Goal: Task Accomplishment & Management: Manage account settings

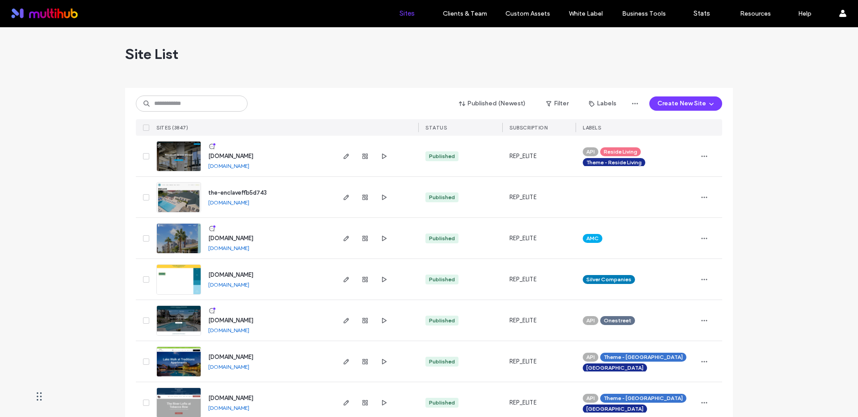
click at [307, 186] on div "the-enclaveffb5d743 the-enclaveffb5d743.multiscreensite.com" at bounding box center [267, 197] width 133 height 41
click at [215, 101] on input at bounding box center [192, 104] width 112 height 16
type input "****"
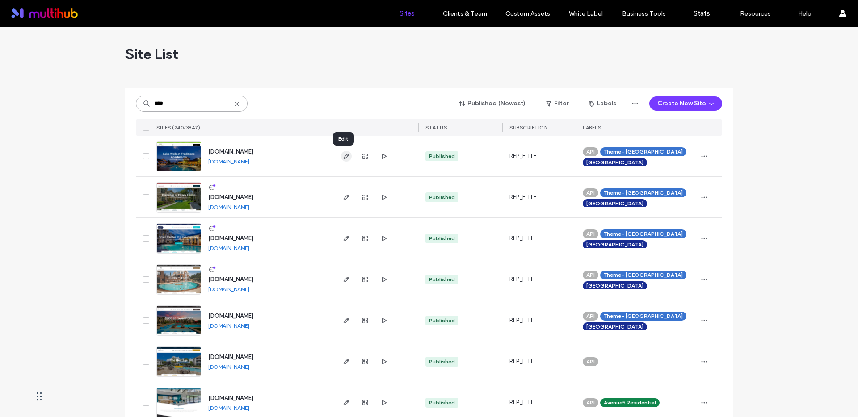
type input "****"
click at [344, 155] on use "button" at bounding box center [346, 156] width 5 height 5
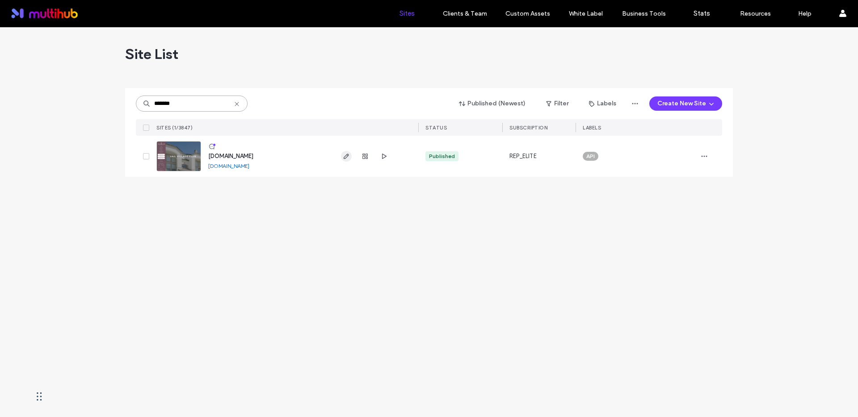
type input "*******"
click at [346, 155] on use "button" at bounding box center [346, 156] width 5 height 5
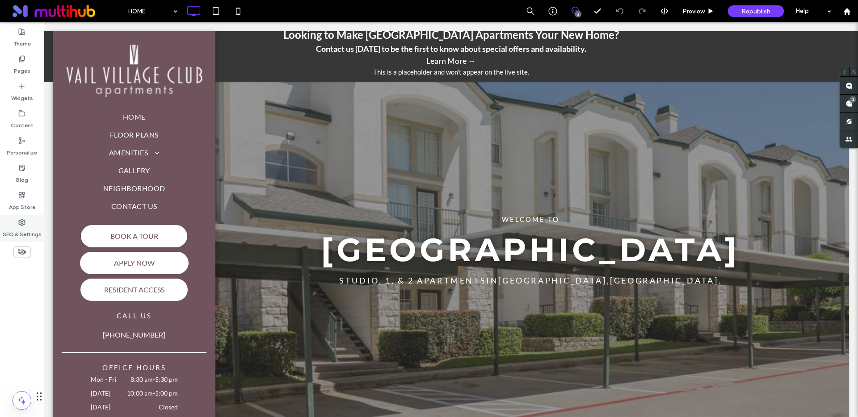
click at [24, 226] on icon at bounding box center [21, 222] width 7 height 7
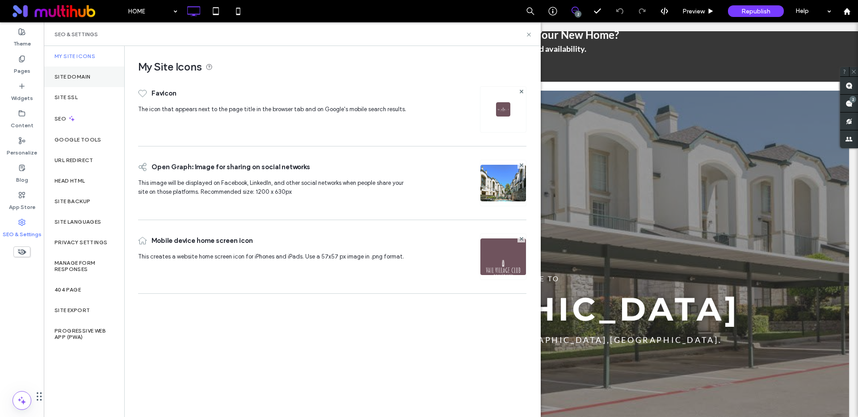
click at [80, 77] on label "Site Domain" at bounding box center [73, 77] width 36 height 6
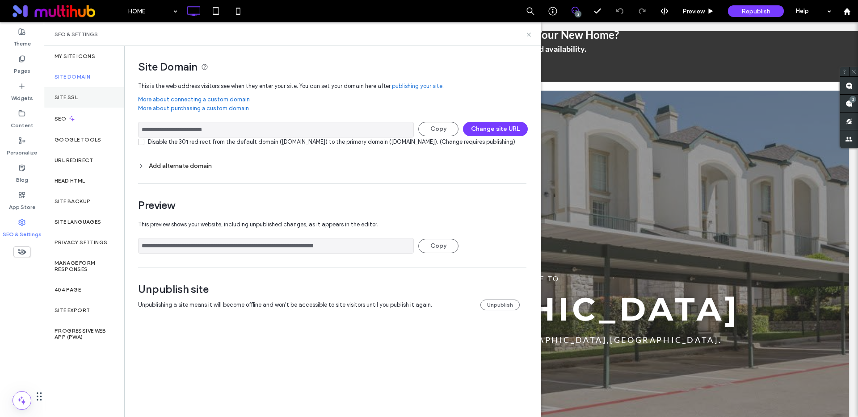
click at [71, 92] on div "Site SSL" at bounding box center [84, 97] width 80 height 21
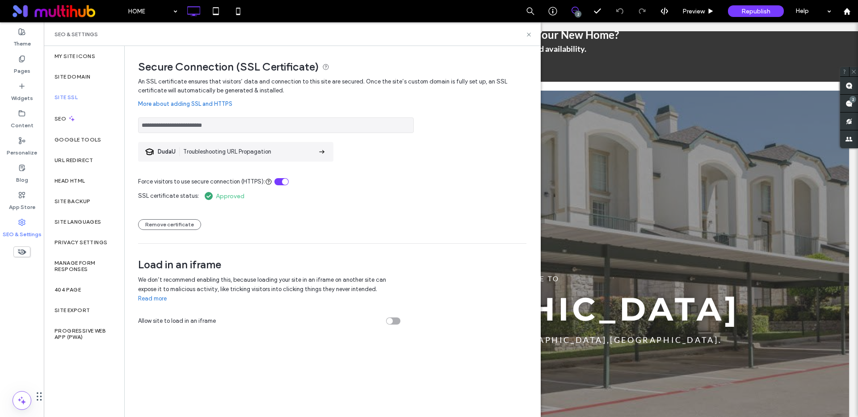
click at [195, 131] on input "**********" at bounding box center [276, 126] width 276 height 16
click at [290, 104] on link "More about adding SSL and HTTPS" at bounding box center [332, 104] width 388 height 18
click at [756, 13] on span "Republish" at bounding box center [755, 12] width 29 height 8
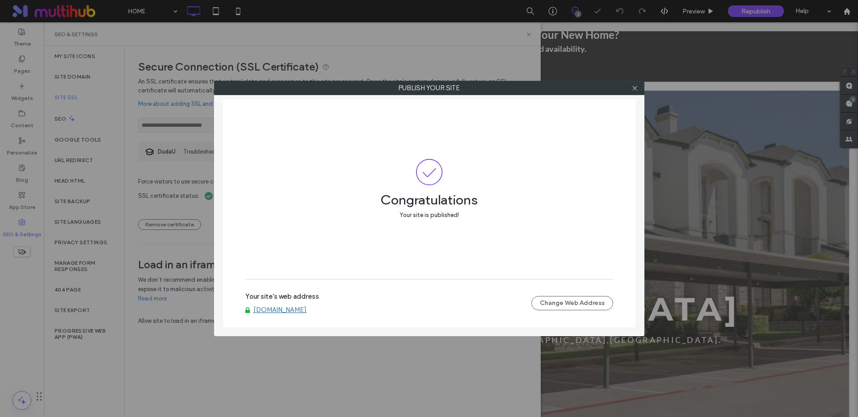
click at [300, 310] on link "www.vailvillageclubapts.com" at bounding box center [279, 310] width 53 height 8
click at [630, 90] on div at bounding box center [634, 87] width 13 height 13
click at [635, 86] on icon at bounding box center [634, 88] width 7 height 7
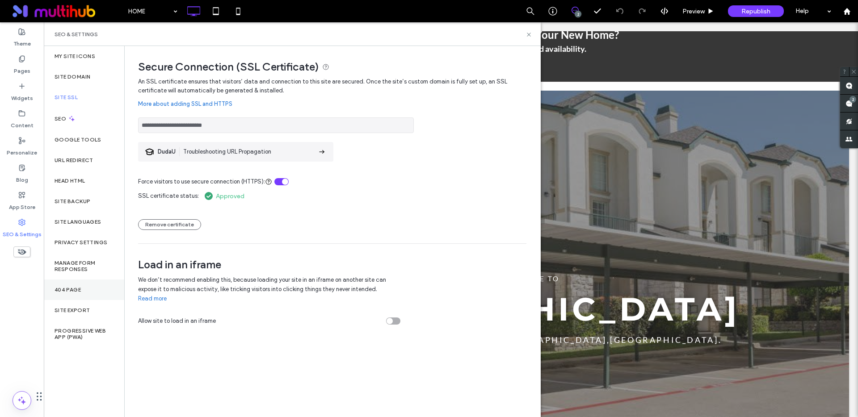
click at [71, 287] on label "404 Page" at bounding box center [68, 290] width 26 height 6
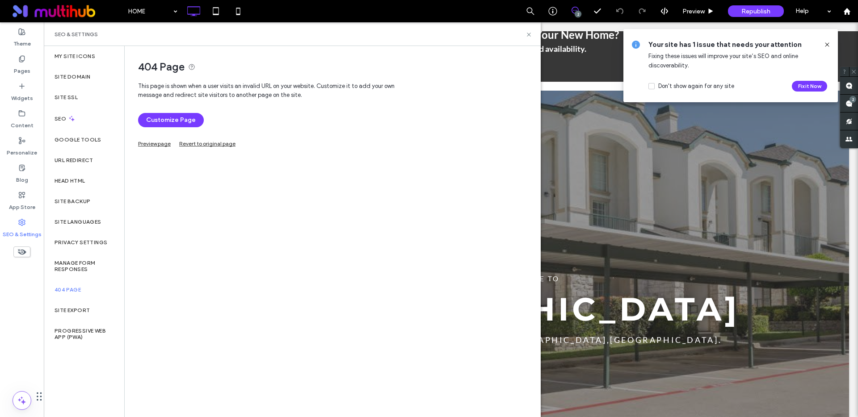
click at [152, 144] on link "Preview page" at bounding box center [154, 142] width 33 height 5
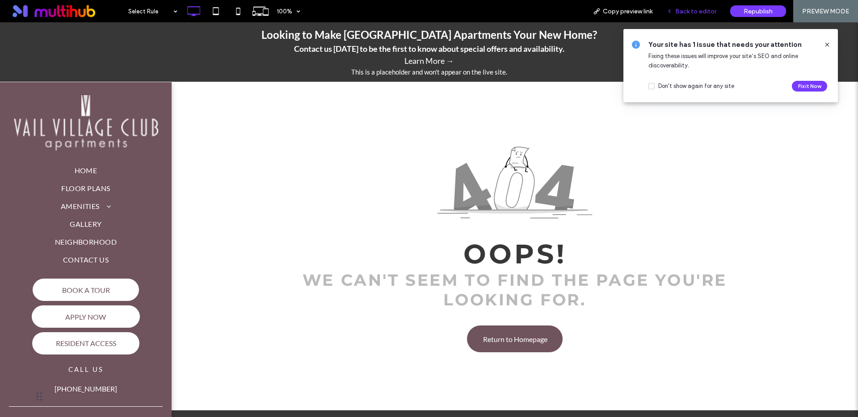
click at [699, 9] on span "Back to editor" at bounding box center [695, 12] width 41 height 8
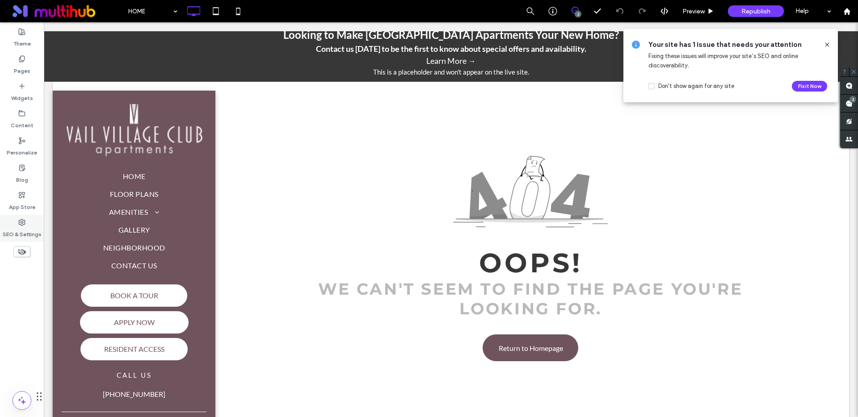
click at [5, 232] on label "SEO & Settings" at bounding box center [22, 232] width 39 height 13
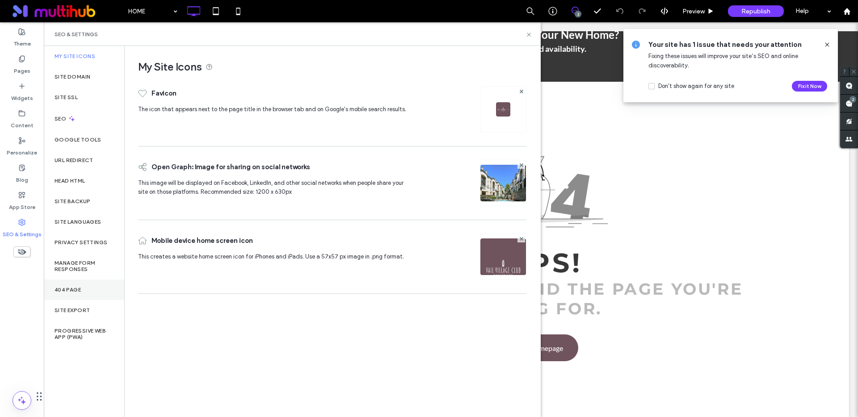
click at [74, 288] on label "404 Page" at bounding box center [68, 290] width 26 height 6
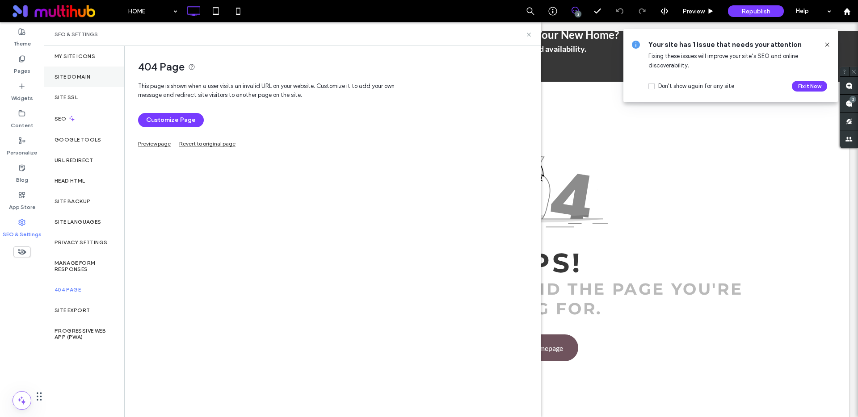
click at [84, 80] on div "Site Domain" at bounding box center [84, 77] width 80 height 21
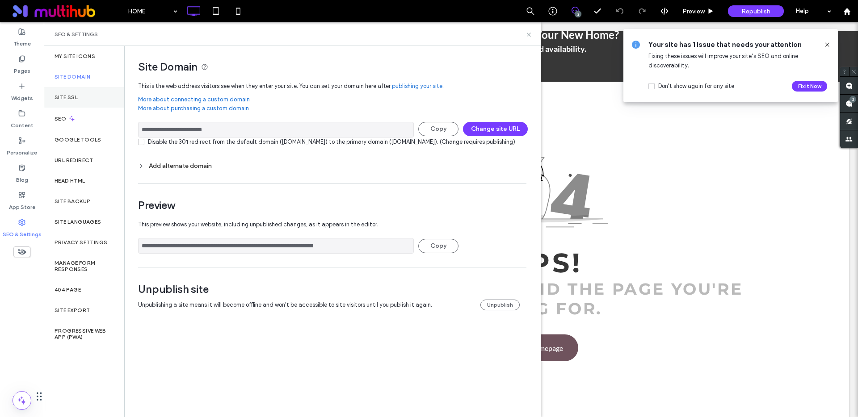
click at [69, 95] on label "Site SSL" at bounding box center [66, 97] width 23 height 6
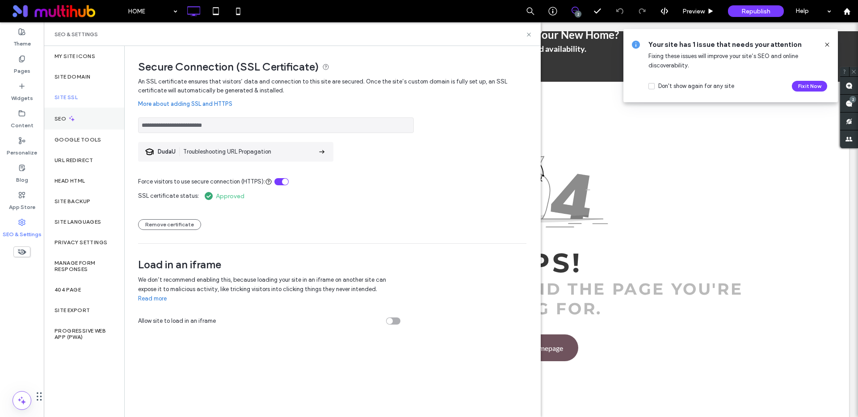
click at [57, 118] on label "SEO" at bounding box center [61, 119] width 13 height 6
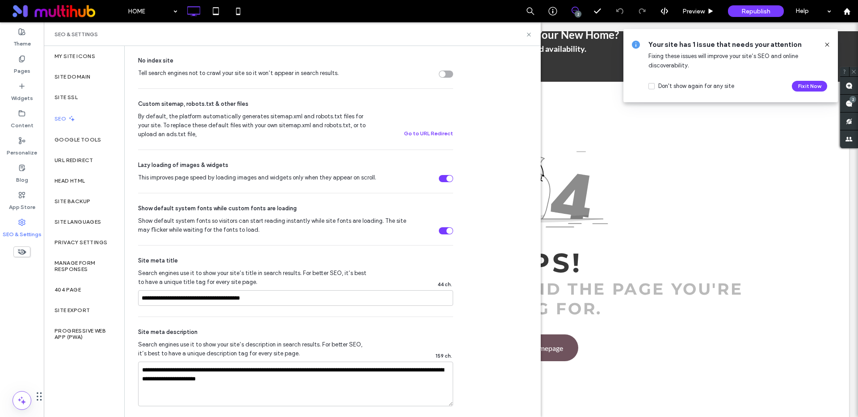
scroll to position [370, 0]
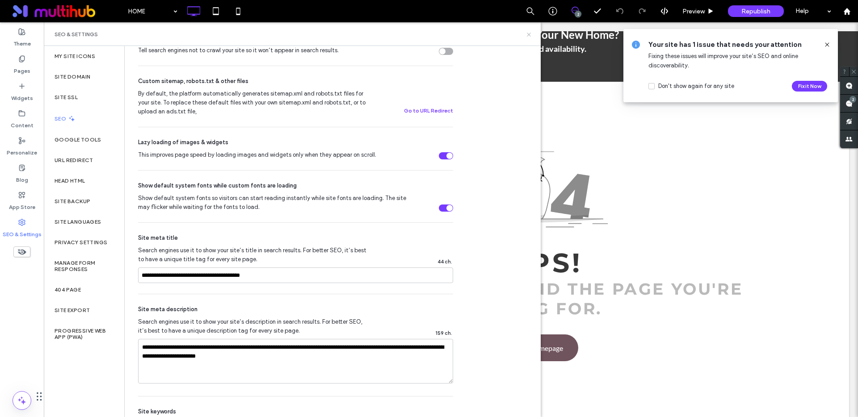
click at [530, 36] on use at bounding box center [529, 35] width 4 height 4
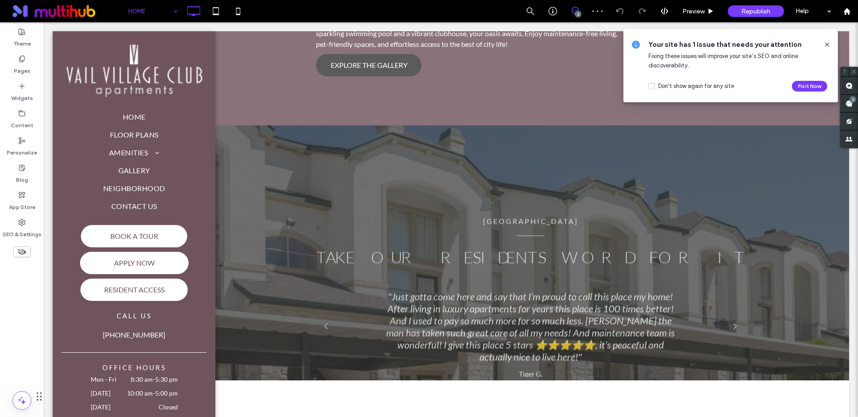
scroll to position [1541, 0]
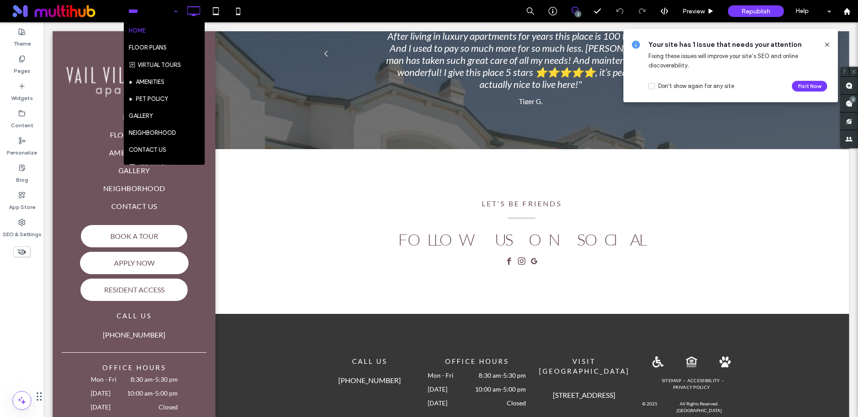
click at [148, 20] on input at bounding box center [150, 11] width 45 height 22
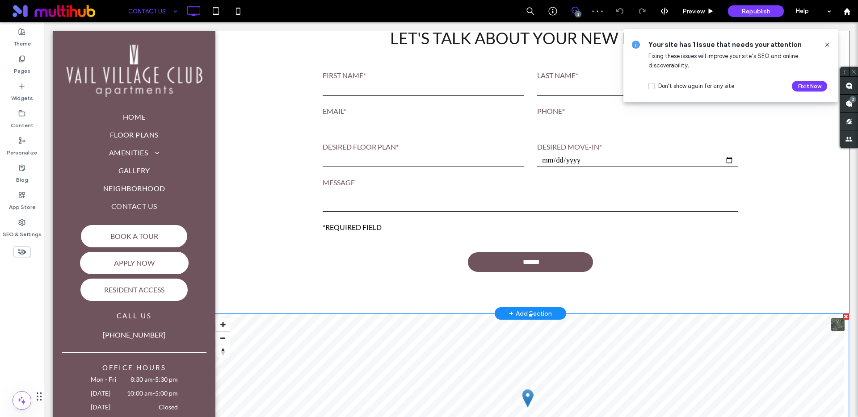
scroll to position [210, 0]
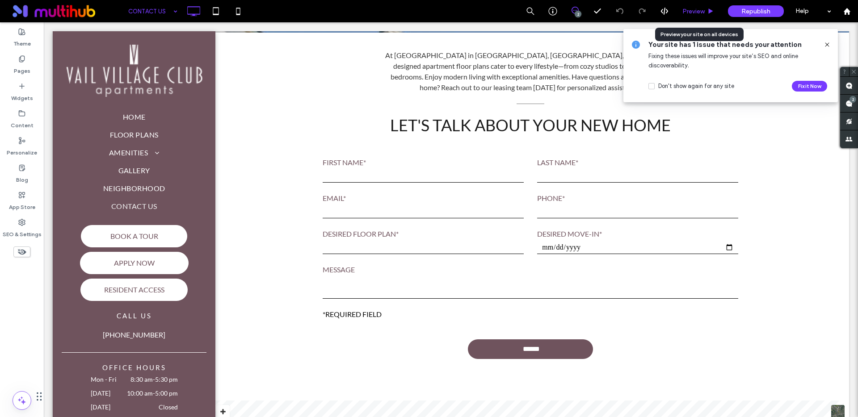
click at [693, 11] on span "Preview" at bounding box center [693, 12] width 22 height 8
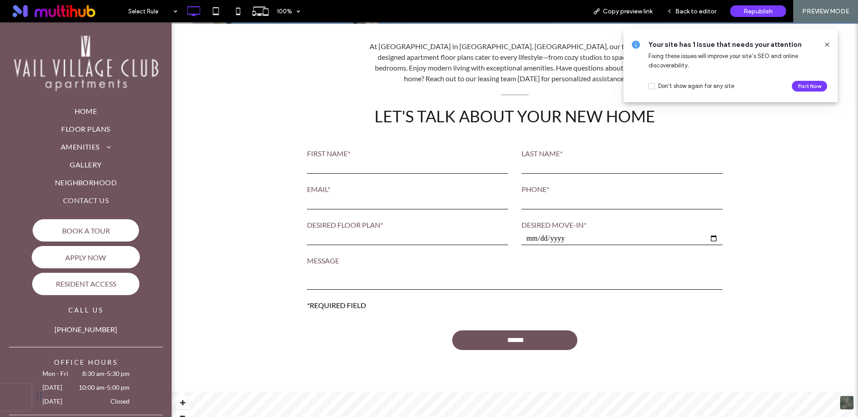
click at [369, 172] on input "text" at bounding box center [407, 166] width 201 height 13
type input "****"
type input "********"
type input "**********"
click at [549, 168] on input "********" at bounding box center [621, 166] width 201 height 13
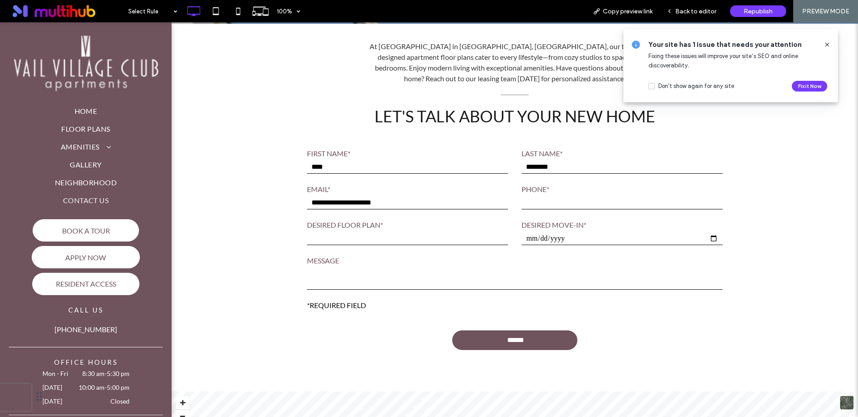
click at [549, 168] on input "********" at bounding box center [621, 166] width 201 height 13
type input "*****"
type input "**********"
click at [446, 236] on select "**********" at bounding box center [407, 238] width 201 height 13
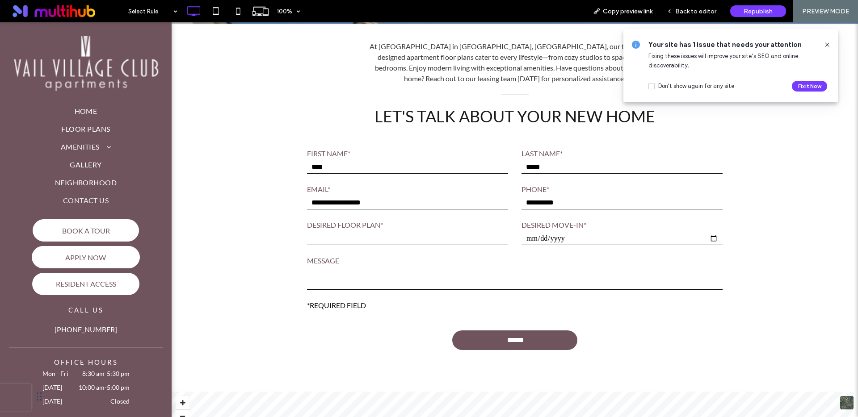
select select "**********"
click at [307, 232] on select "**********" at bounding box center [407, 238] width 201 height 13
click at [545, 237] on input "date" at bounding box center [621, 238] width 201 height 13
click at [712, 240] on input "date" at bounding box center [621, 238] width 201 height 13
type input "**********"
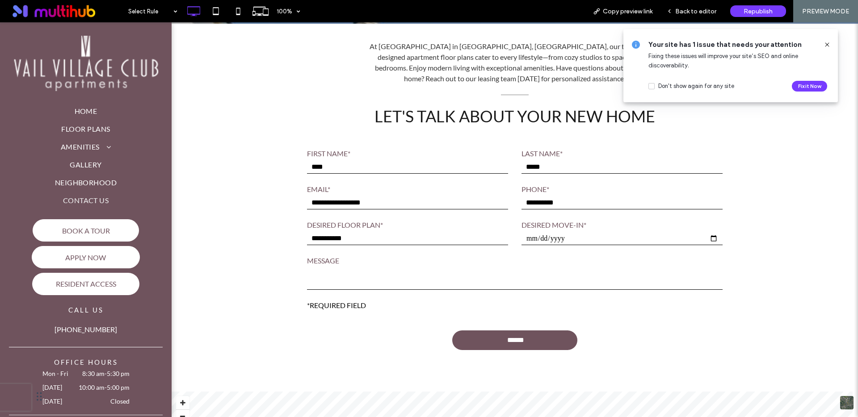
click at [438, 286] on textarea at bounding box center [515, 279] width 416 height 22
type textarea "**********"
click at [802, 310] on div "**********" at bounding box center [515, 249] width 642 height 233
click at [828, 43] on icon at bounding box center [827, 44] width 7 height 7
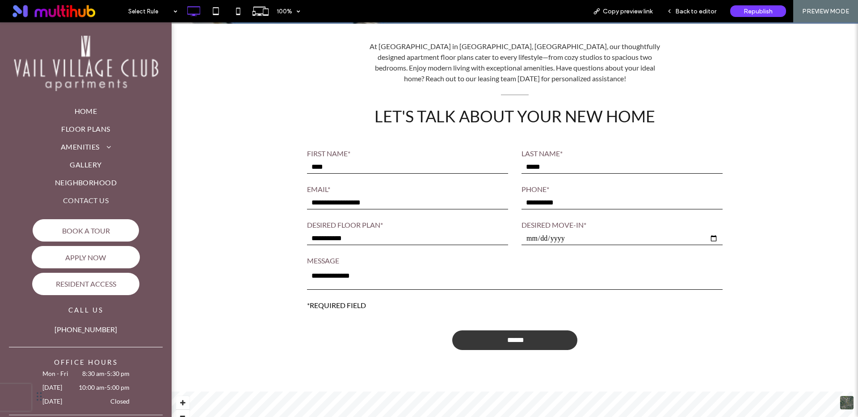
click at [498, 341] on input "******" at bounding box center [515, 340] width 122 height 17
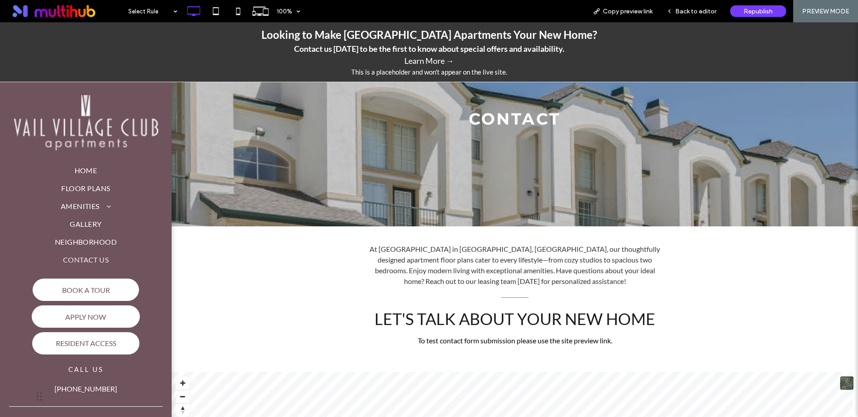
scroll to position [109, 0]
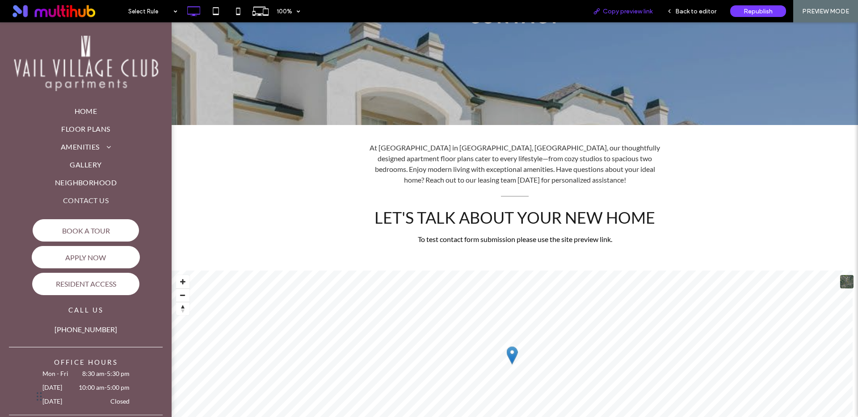
click at [629, 12] on span "Copy preview link" at bounding box center [628, 12] width 50 height 8
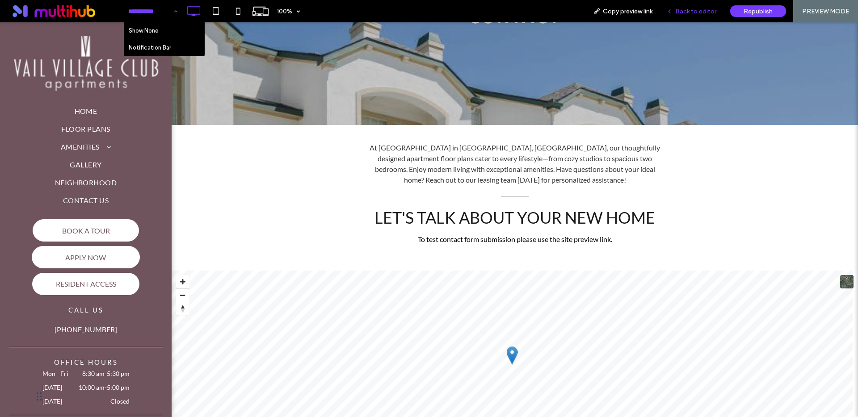
click at [689, 11] on span "Back to editor" at bounding box center [695, 12] width 41 height 8
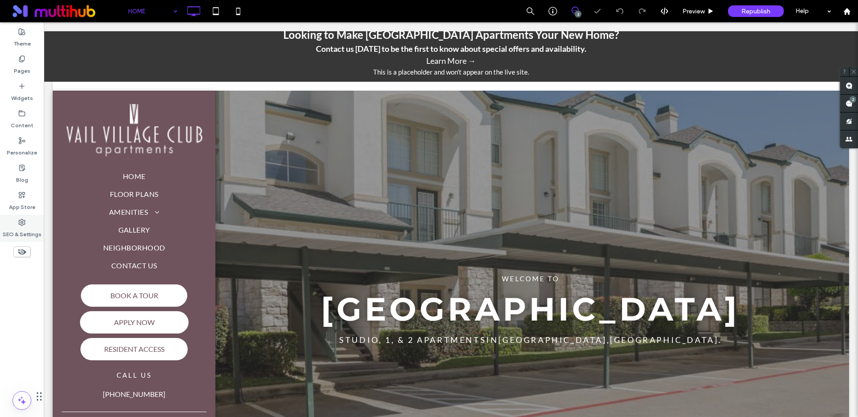
click at [28, 221] on div "SEO & Settings" at bounding box center [22, 228] width 44 height 27
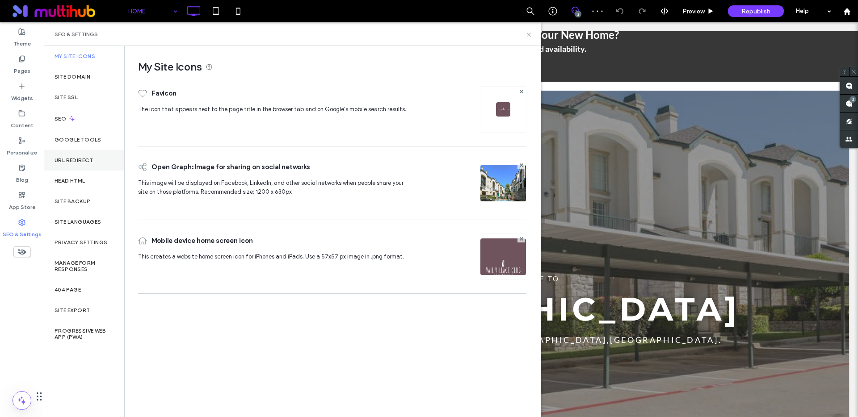
click at [87, 160] on label "URL Redirect" at bounding box center [74, 160] width 39 height 6
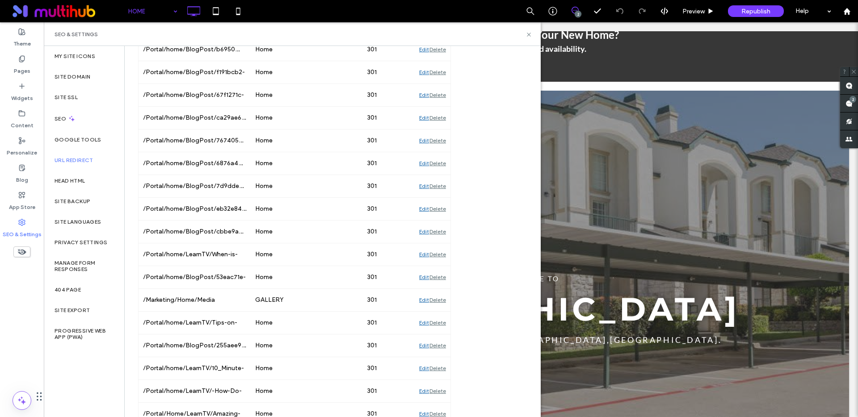
scroll to position [10697, 0]
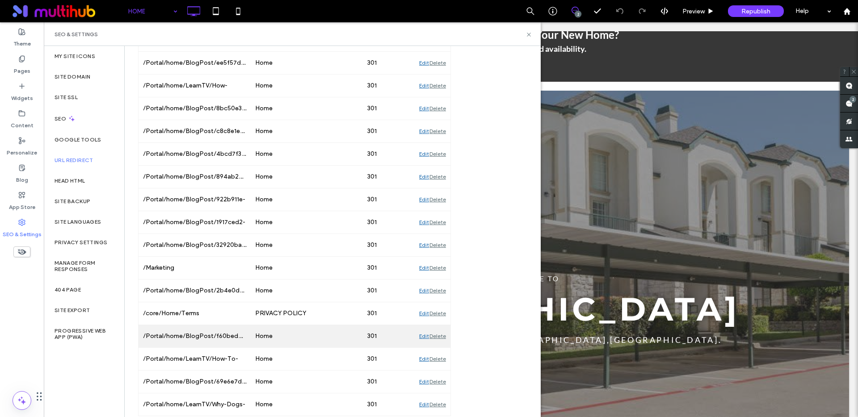
click at [217, 338] on div "/Portal/home/BlogPost/f60bedb4-de66-4983-b12a-be27c7a1ed31" at bounding box center [195, 336] width 112 height 22
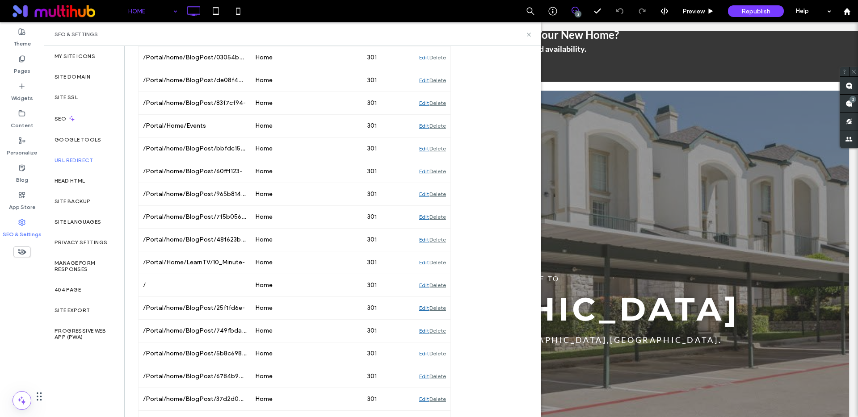
scroll to position [0, 0]
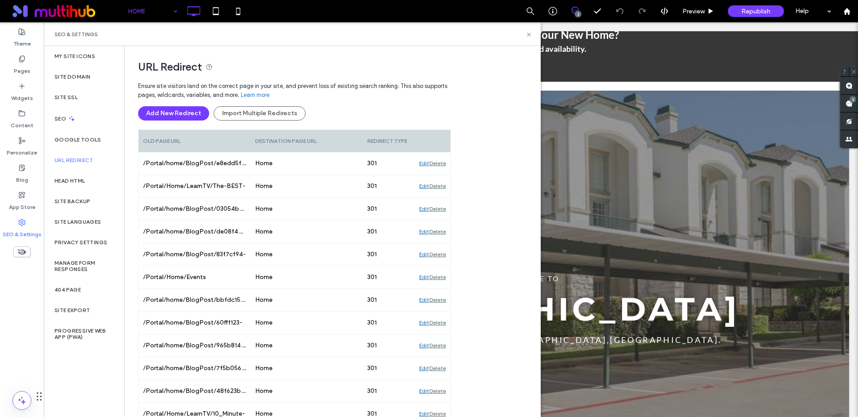
click at [361, 102] on div "Ensure site visitors land on the correct page in your site, and prevent loss of…" at bounding box center [294, 103] width 313 height 52
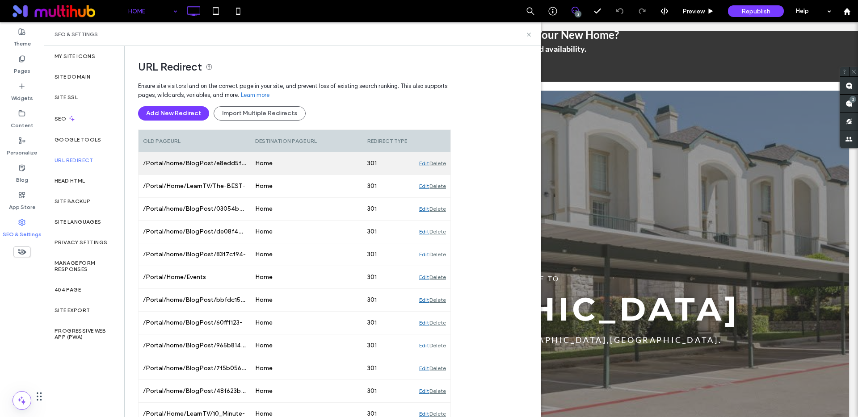
click at [422, 165] on div "Edit" at bounding box center [424, 163] width 10 height 22
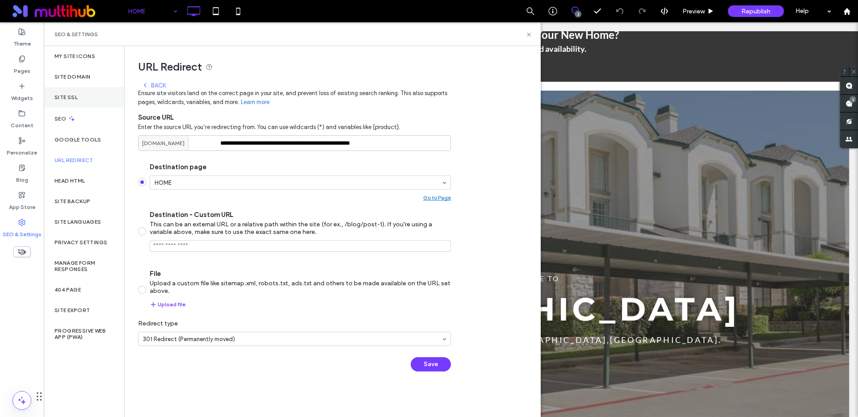
click at [76, 94] on label "Site SSL" at bounding box center [66, 97] width 23 height 6
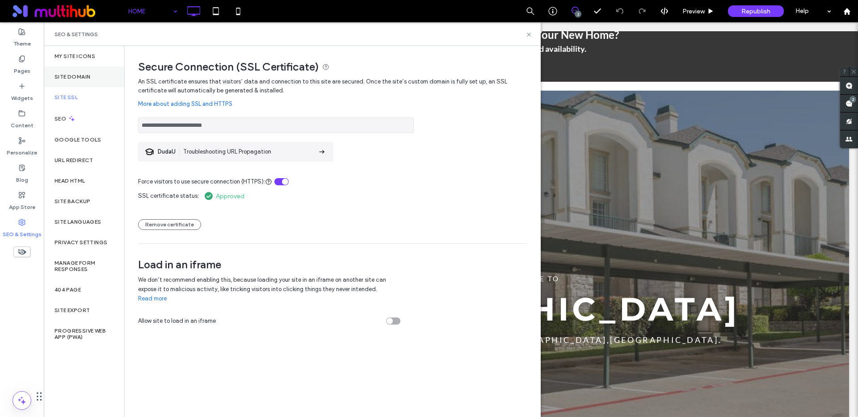
click at [87, 80] on label "Site Domain" at bounding box center [73, 77] width 36 height 6
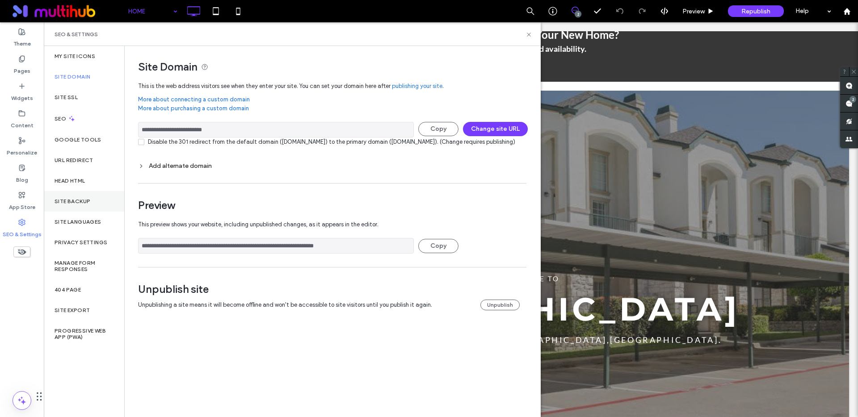
click at [63, 201] on label "Site Backup" at bounding box center [73, 201] width 36 height 6
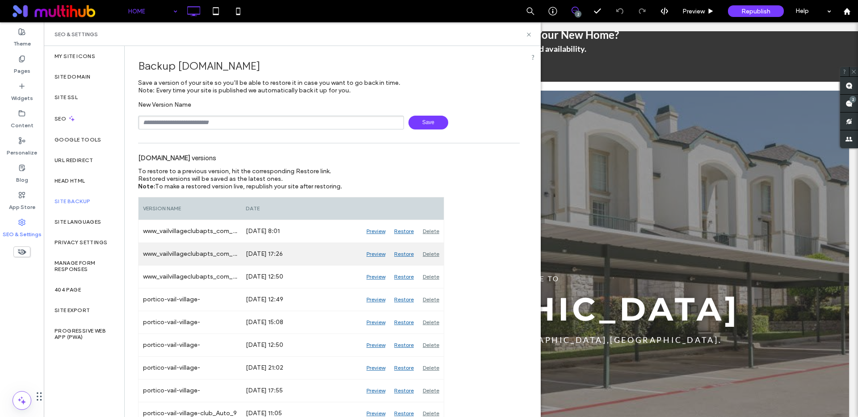
click at [374, 253] on div "Preview" at bounding box center [376, 254] width 28 height 22
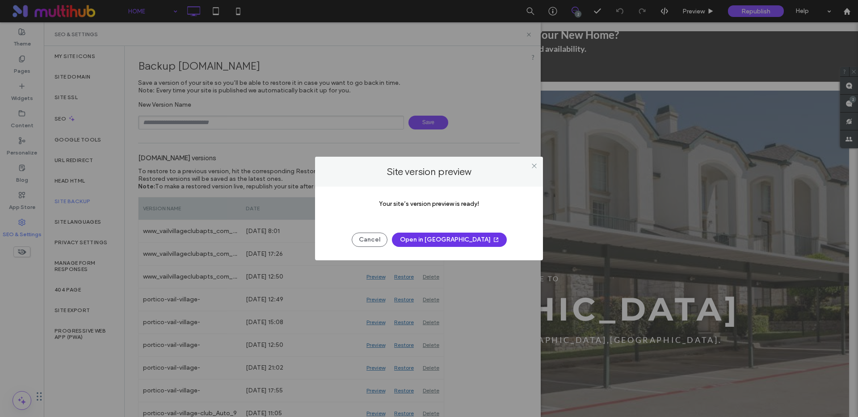
click at [425, 239] on button "Open in New Tab" at bounding box center [449, 240] width 115 height 14
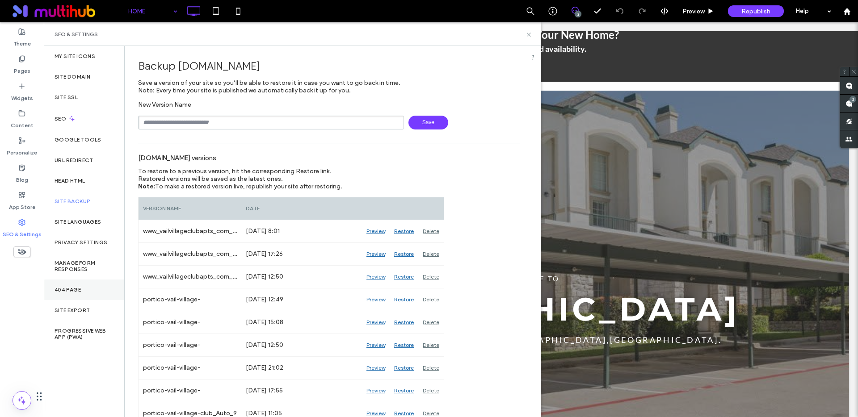
click at [80, 297] on div "404 Page" at bounding box center [84, 290] width 80 height 21
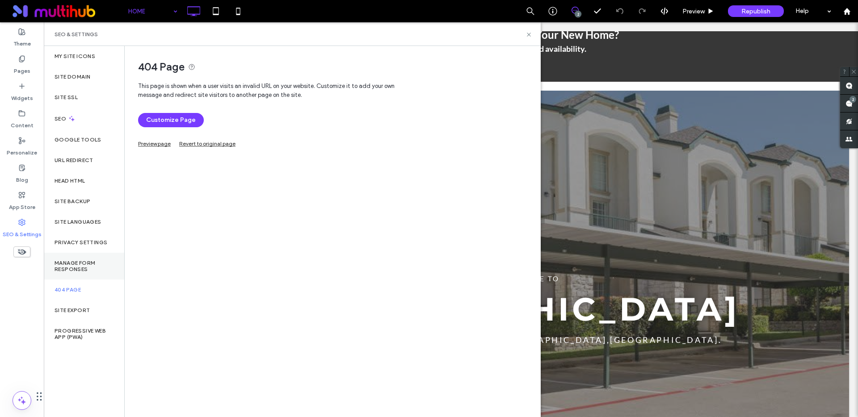
click at [82, 267] on label "Manage Form Responses" at bounding box center [84, 266] width 59 height 13
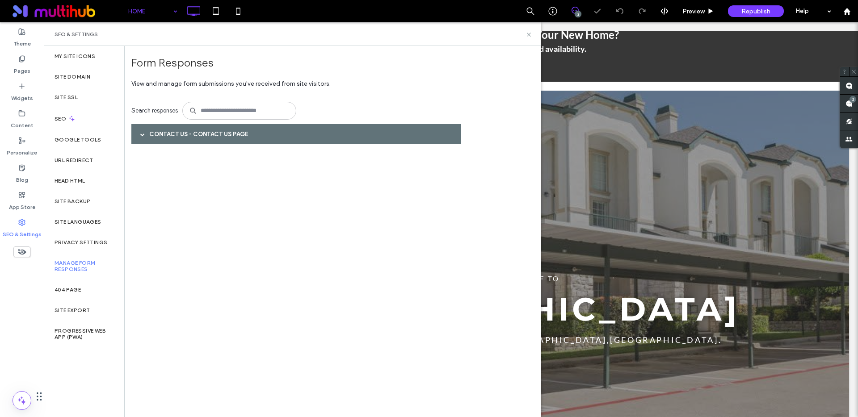
click at [144, 132] on span at bounding box center [142, 134] width 4 height 4
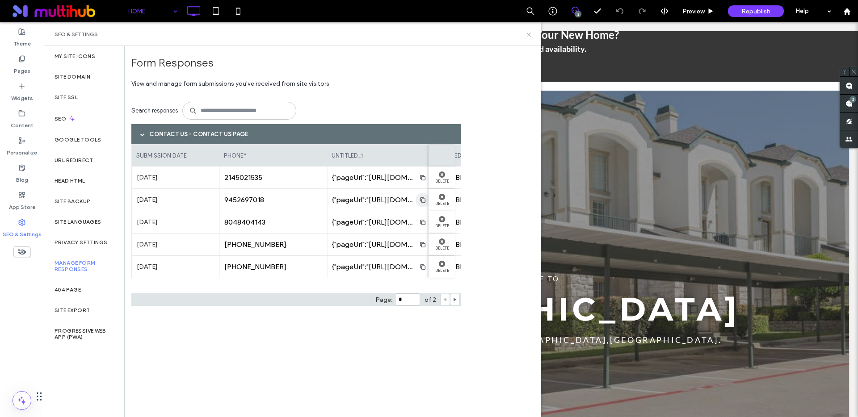
click at [420, 201] on use "button" at bounding box center [422, 199] width 5 height 5
click at [68, 95] on label "Site SSL" at bounding box center [66, 97] width 23 height 6
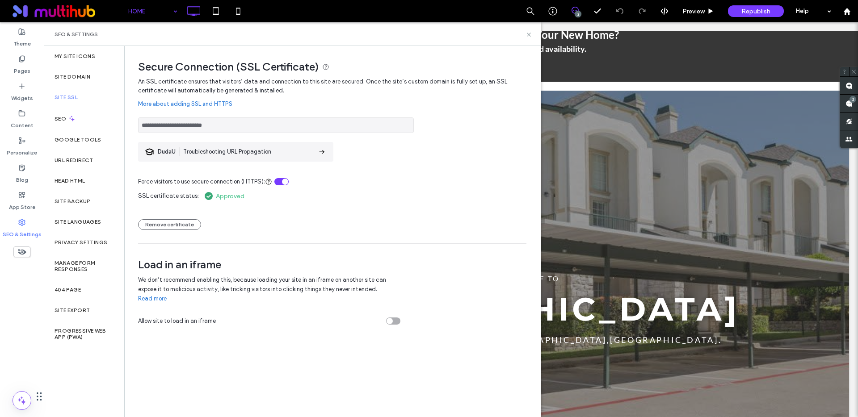
click at [213, 150] on span "Troubleshooting URL Propagation" at bounding box center [227, 151] width 88 height 9
click at [79, 182] on label "Head HTML" at bounding box center [70, 181] width 31 height 6
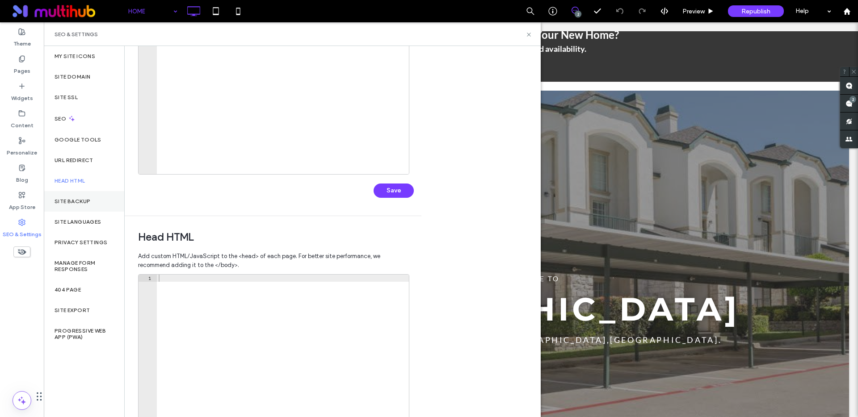
scroll to position [24, 0]
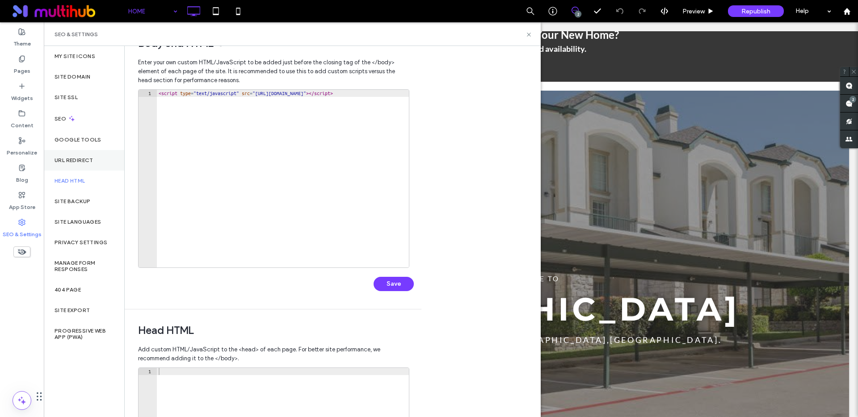
click at [85, 161] on label "URL Redirect" at bounding box center [74, 160] width 39 height 6
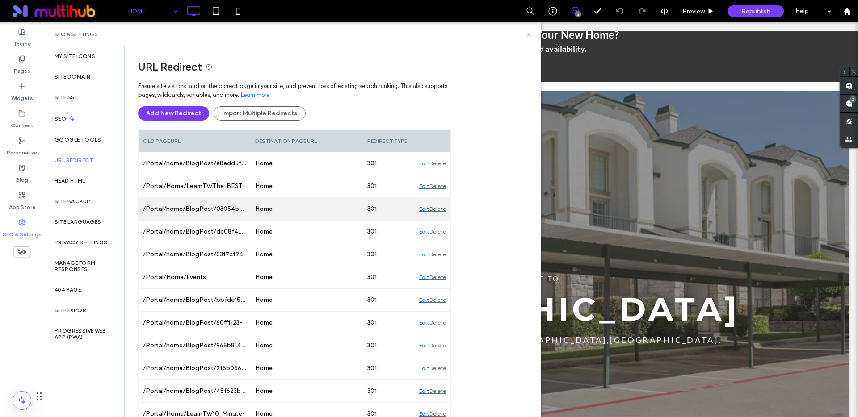
scroll to position [275, 0]
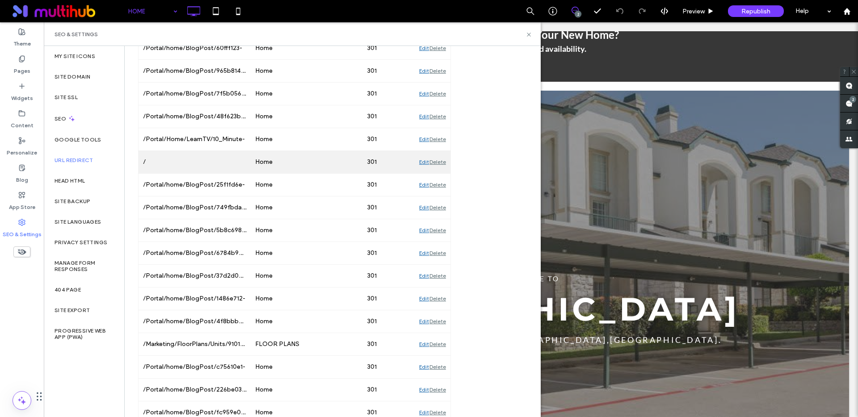
click at [444, 163] on div "Delete" at bounding box center [437, 162] width 17 height 22
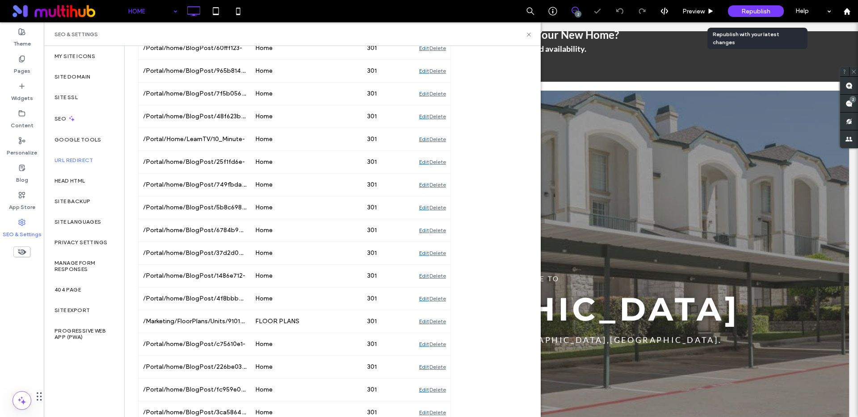
click at [761, 11] on span "Republish" at bounding box center [755, 12] width 29 height 8
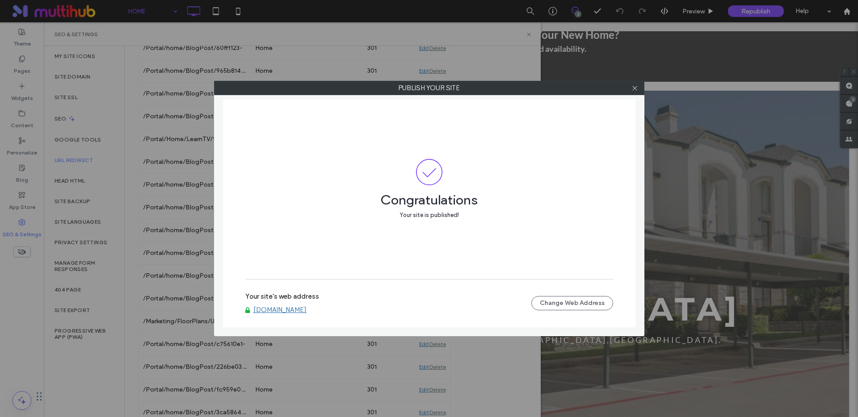
click at [307, 310] on link "www.vailvillageclubapts.com" at bounding box center [279, 310] width 53 height 8
click at [636, 88] on icon at bounding box center [634, 88] width 7 height 7
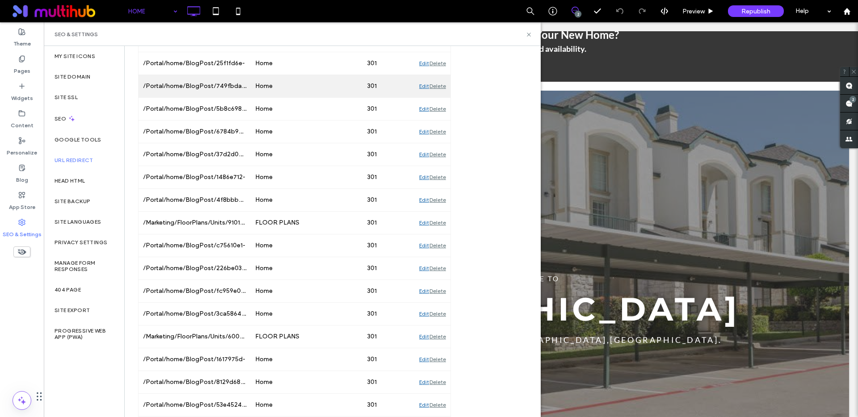
scroll to position [418, 0]
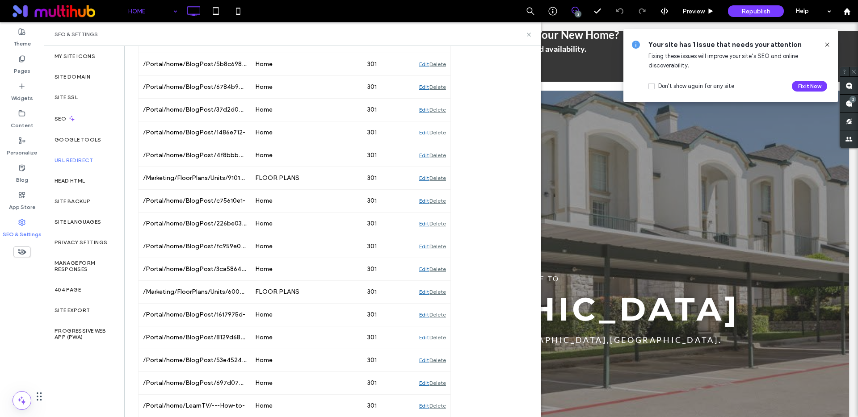
drag, startPoint x: 829, startPoint y: 46, endPoint x: 582, endPoint y: 85, distance: 249.8
click at [829, 46] on icon at bounding box center [827, 44] width 7 height 7
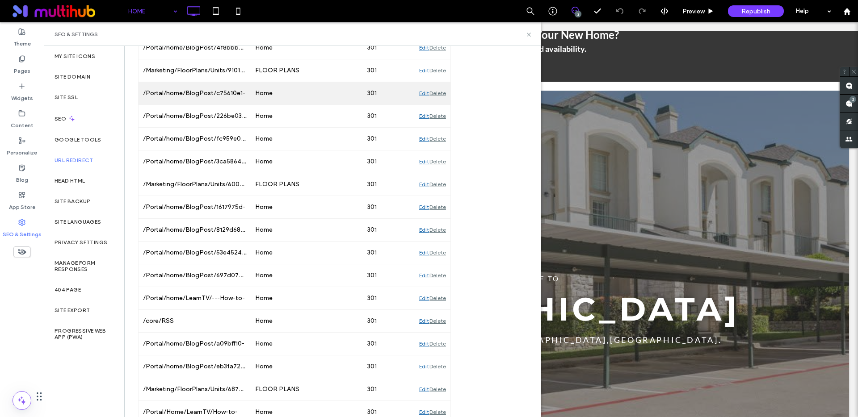
scroll to position [564, 0]
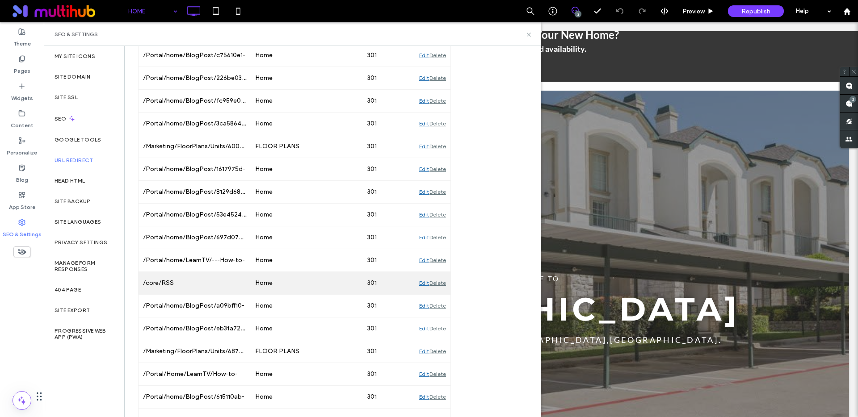
click at [439, 283] on div "Delete" at bounding box center [437, 283] width 17 height 22
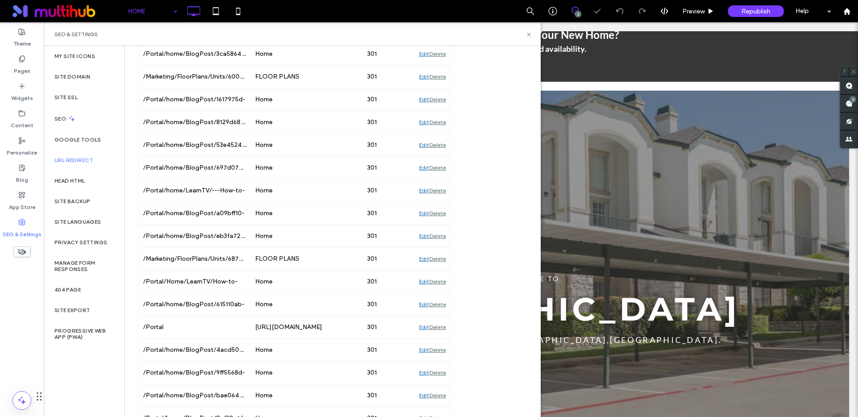
scroll to position [644, 0]
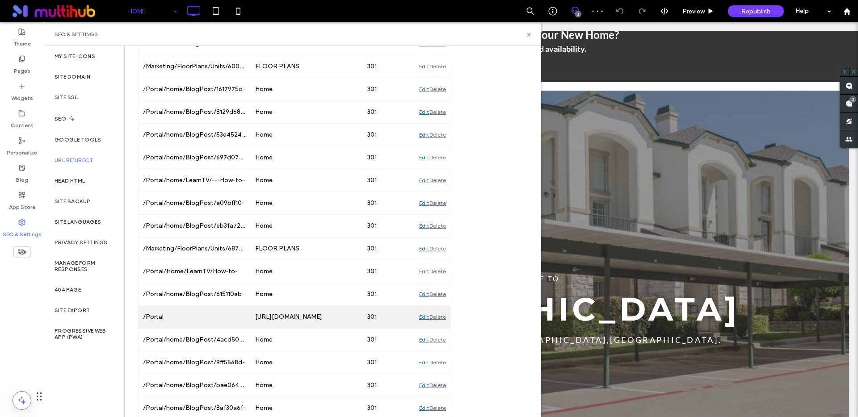
click at [323, 315] on div "https://vailvillageclub.loftliving.com/login" at bounding box center [307, 317] width 112 height 22
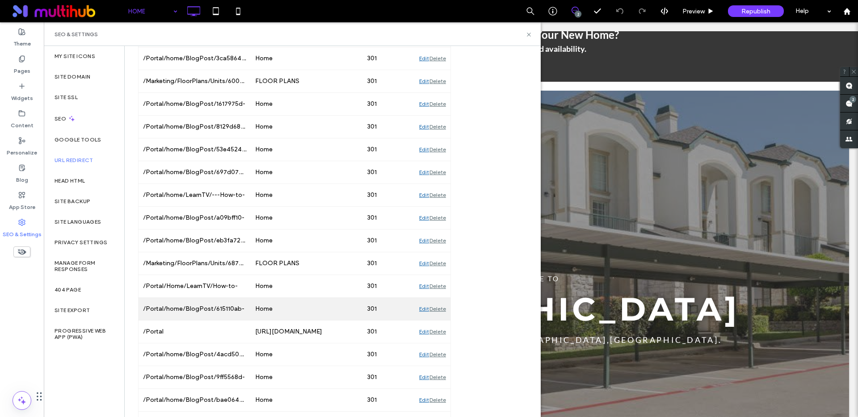
scroll to position [635, 0]
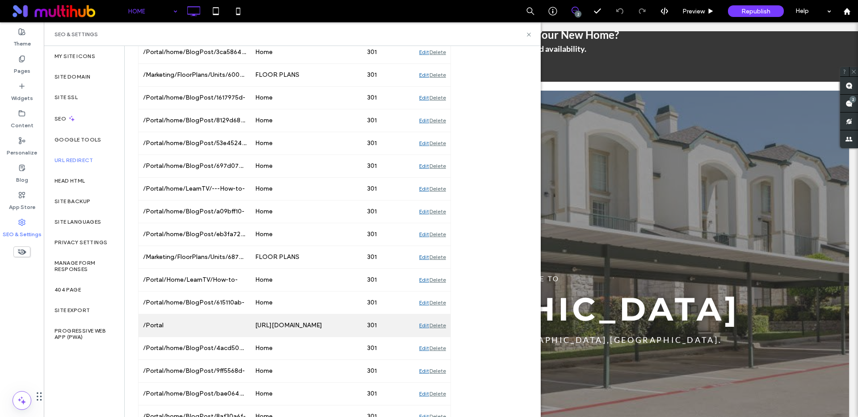
click at [319, 326] on div "https://vailvillageclub.loftliving.com/login" at bounding box center [307, 326] width 112 height 22
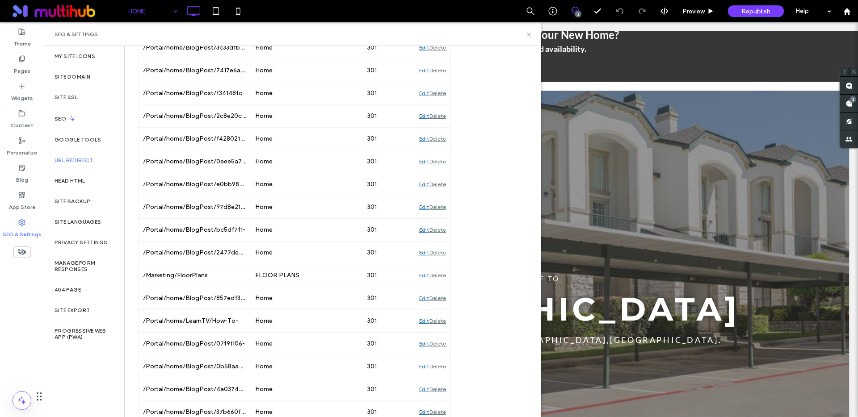
scroll to position [1576, 0]
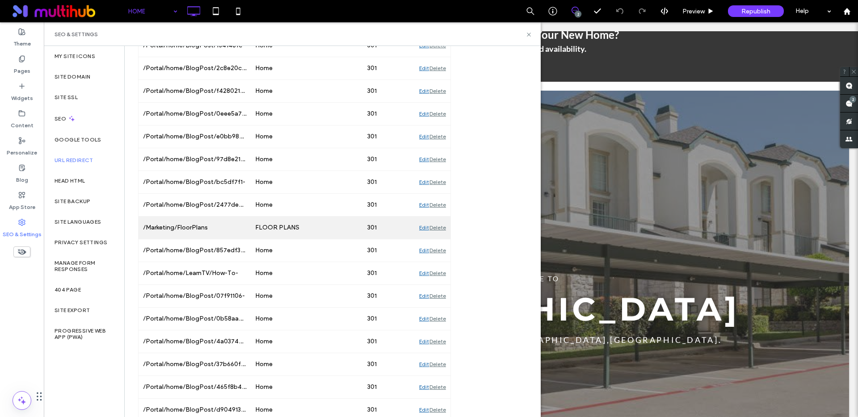
click at [423, 229] on div "Edit" at bounding box center [424, 228] width 10 height 22
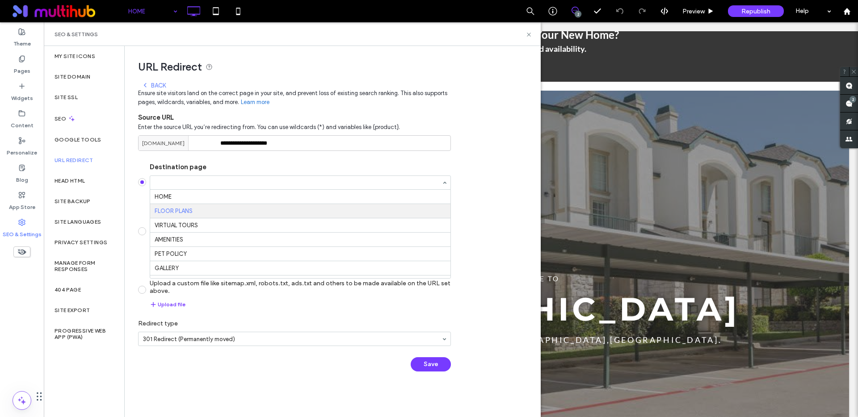
scroll to position [14, 0]
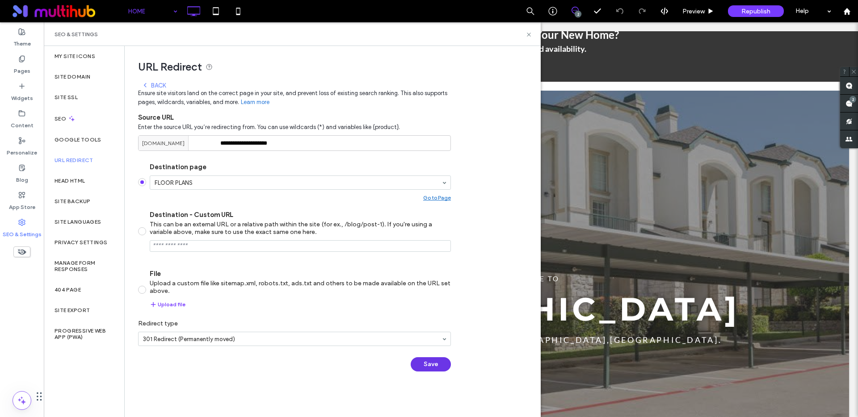
click at [428, 366] on button "Save" at bounding box center [431, 364] width 40 height 14
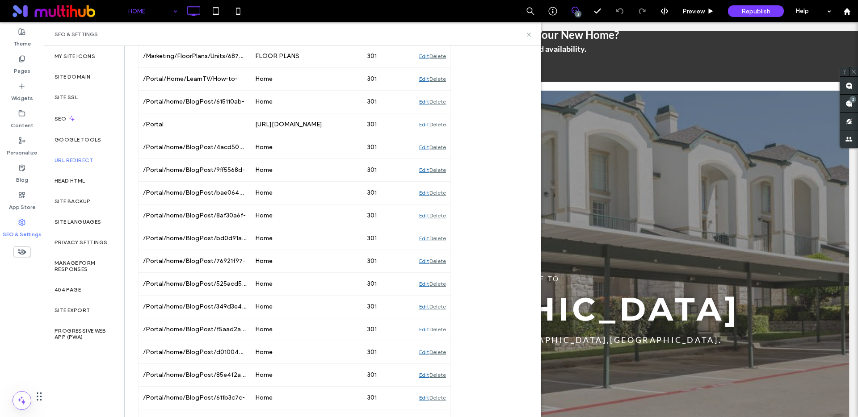
scroll to position [824, 0]
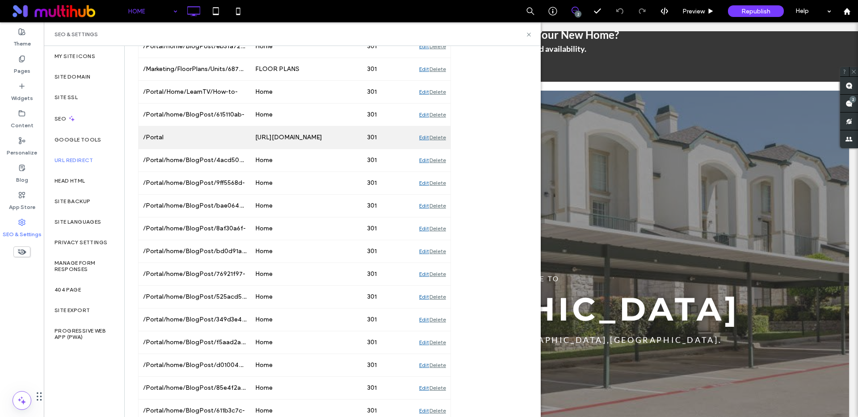
click at [422, 137] on div "Edit" at bounding box center [424, 137] width 10 height 22
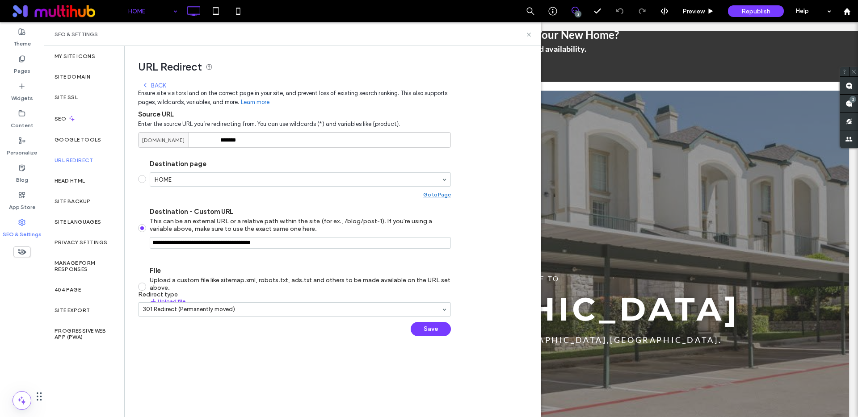
scroll to position [0, 0]
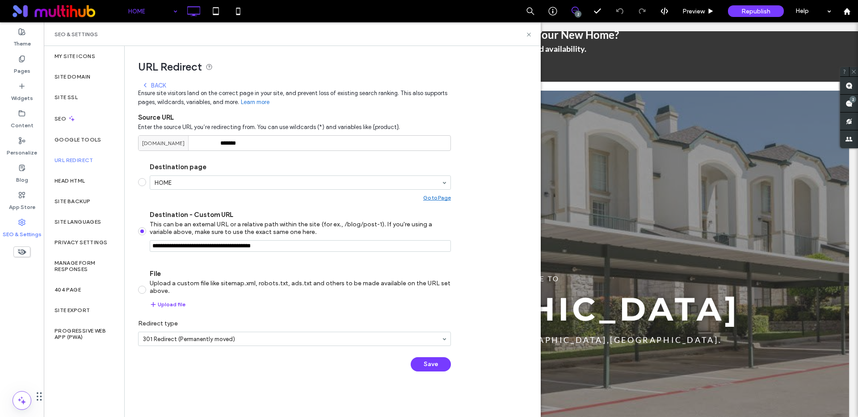
click at [223, 245] on input "Destination - Custom URL This can be an external URL or a relative path within …" at bounding box center [300, 246] width 301 height 12
click at [527, 34] on icon at bounding box center [528, 34] width 7 height 7
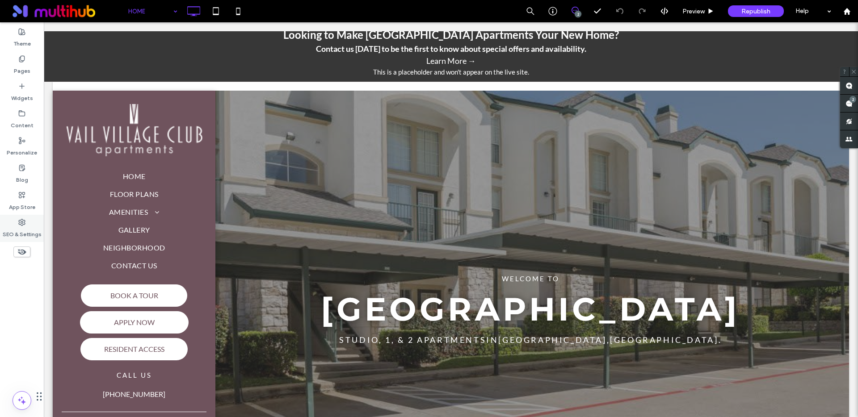
click at [21, 220] on use at bounding box center [22, 222] width 6 height 6
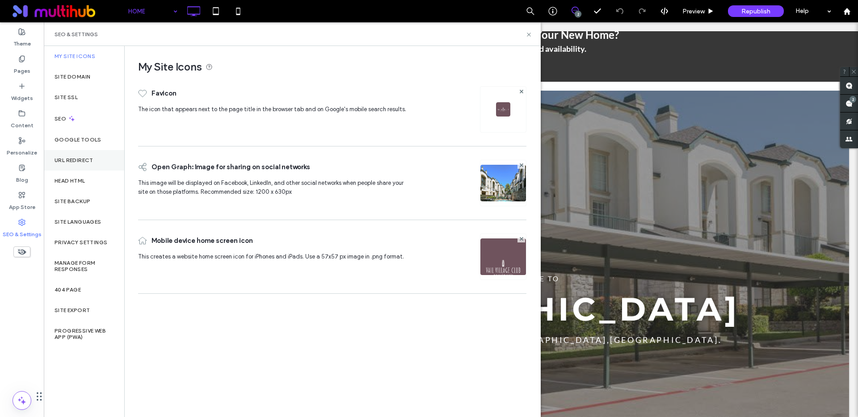
click at [80, 161] on label "URL Redirect" at bounding box center [74, 160] width 39 height 6
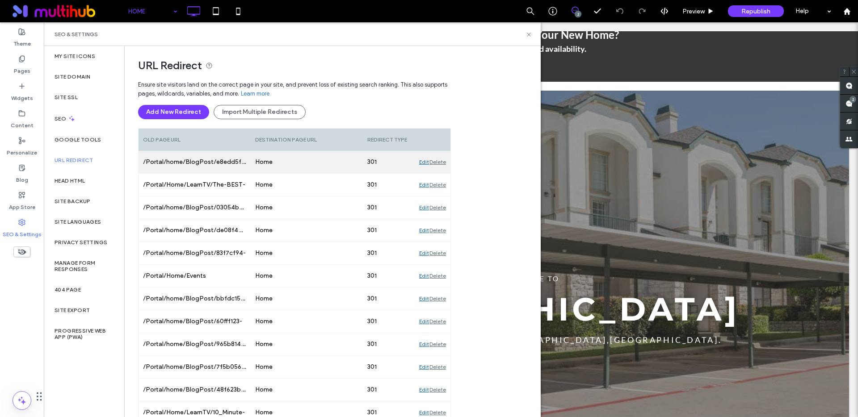
scroll to position [2, 0]
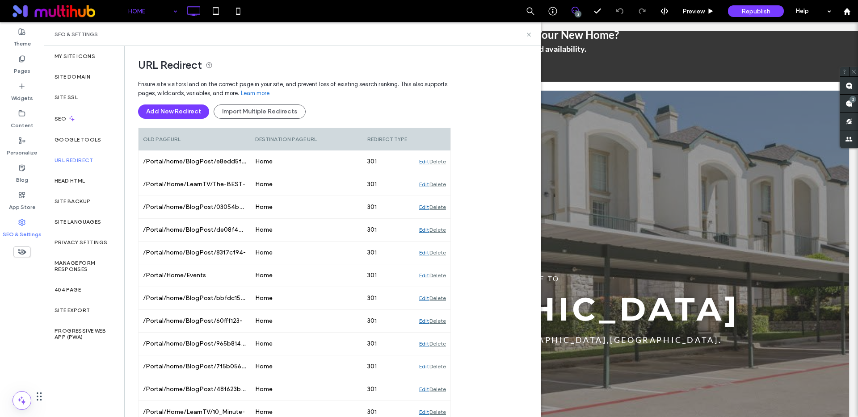
click at [275, 139] on div "Destination Page URL" at bounding box center [307, 139] width 112 height 22
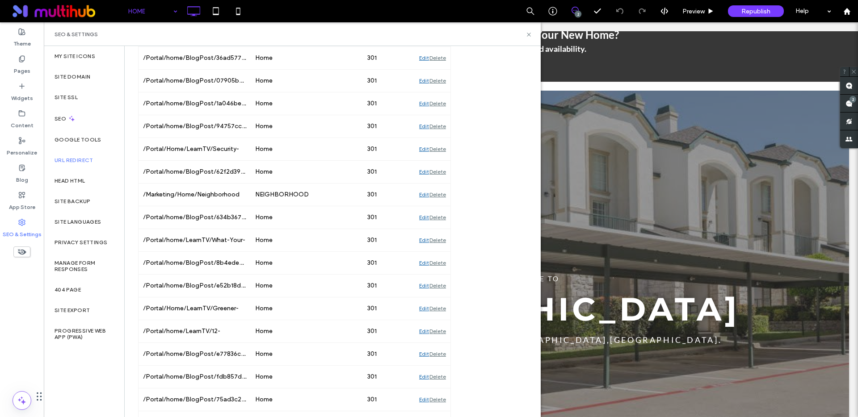
scroll to position [7082, 0]
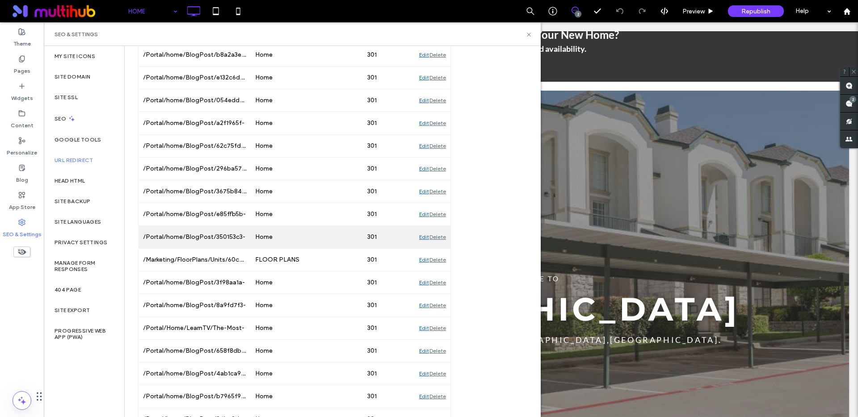
click at [421, 234] on div "Edit" at bounding box center [424, 237] width 10 height 22
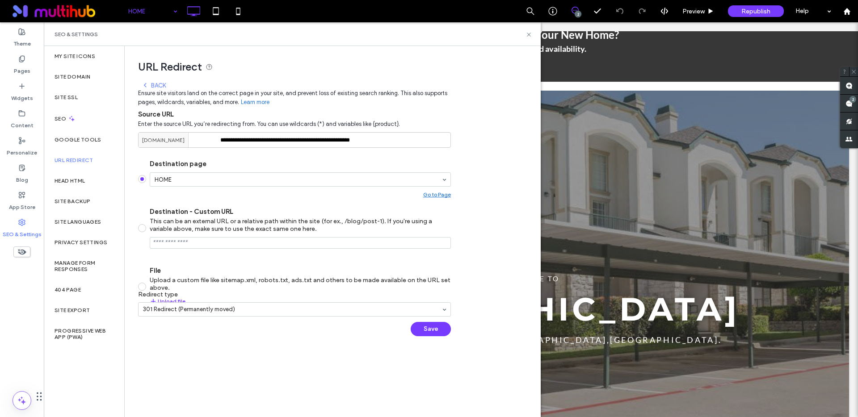
scroll to position [0, 0]
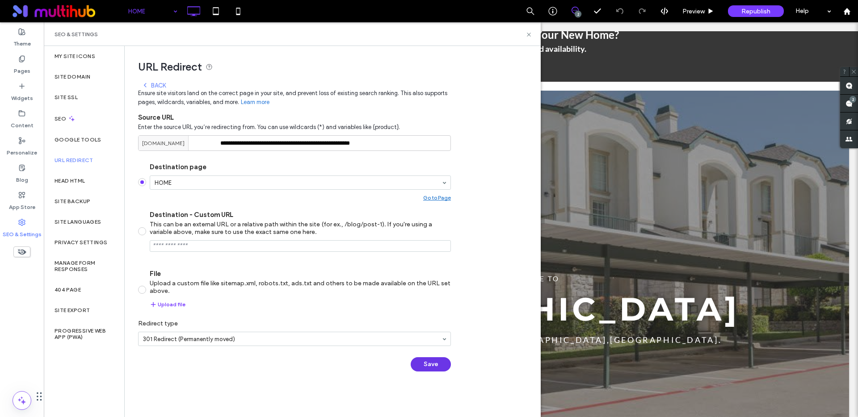
click at [428, 364] on button "Save" at bounding box center [431, 364] width 40 height 14
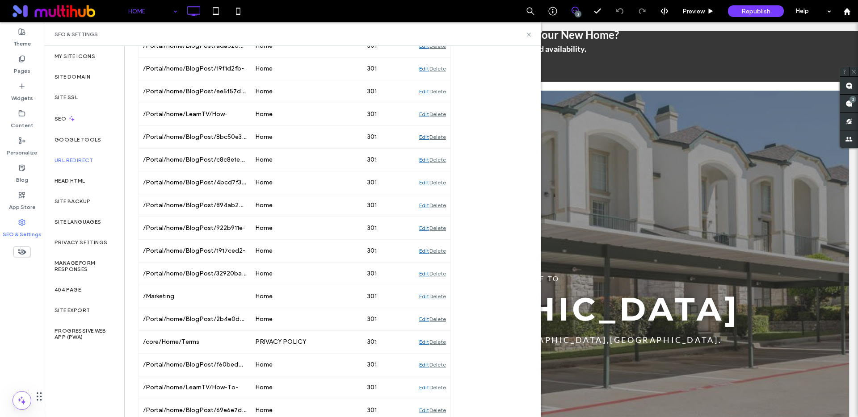
scroll to position [10652, 0]
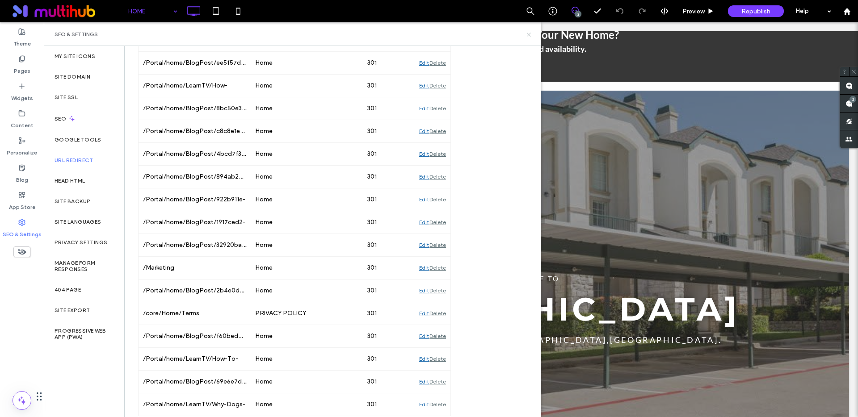
click at [527, 31] on icon at bounding box center [528, 34] width 7 height 7
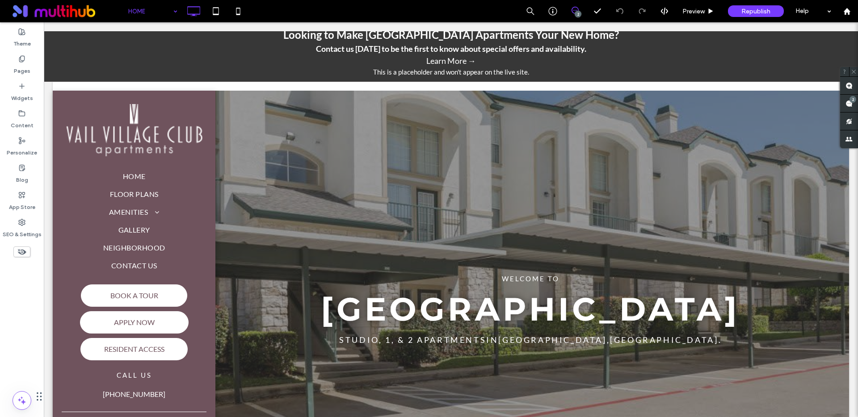
click at [574, 13] on icon at bounding box center [575, 10] width 7 height 7
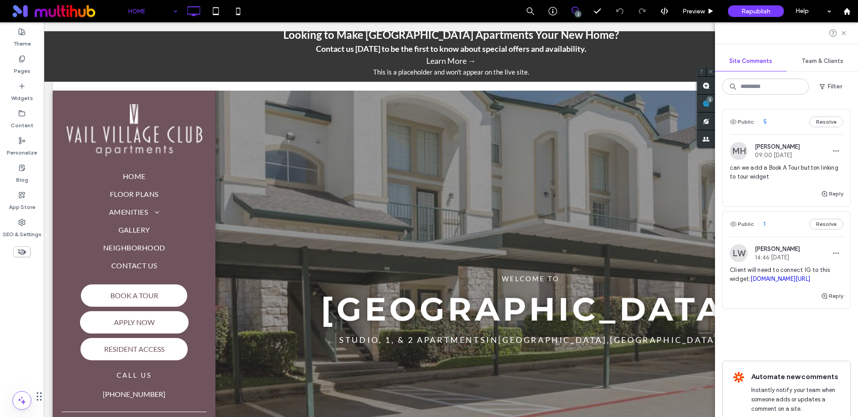
click at [796, 173] on span "can we add a Book A Tour button linking to tour widget" at bounding box center [786, 173] width 113 height 18
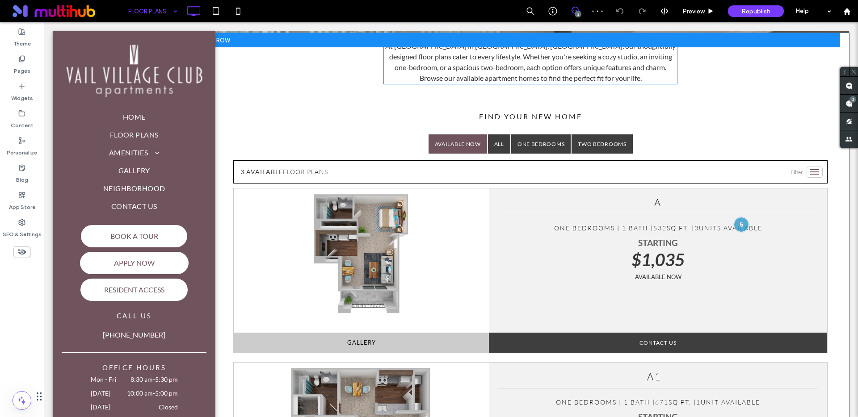
scroll to position [211, 0]
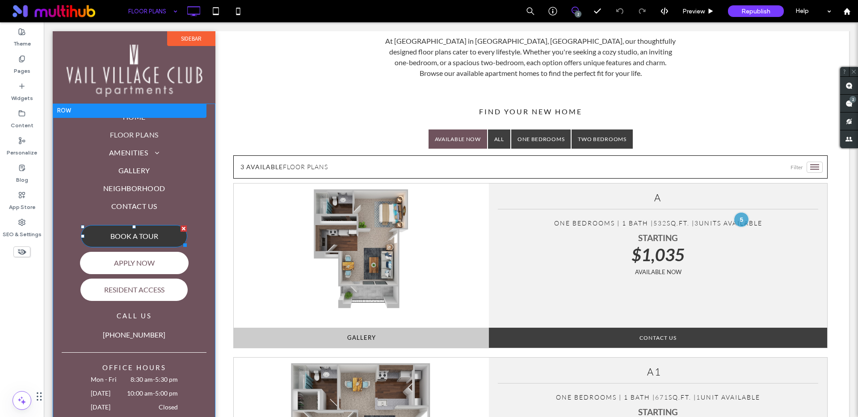
click at [144, 232] on span "BOOK A TOUR" at bounding box center [134, 235] width 54 height 17
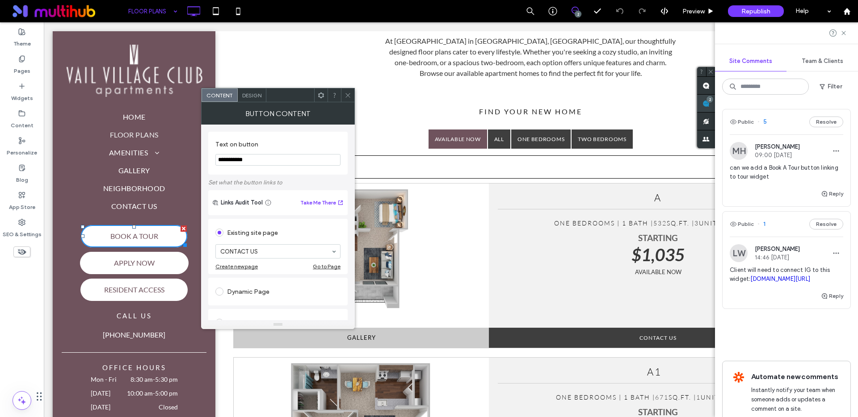
click at [710, 103] on use at bounding box center [705, 103] width 7 height 7
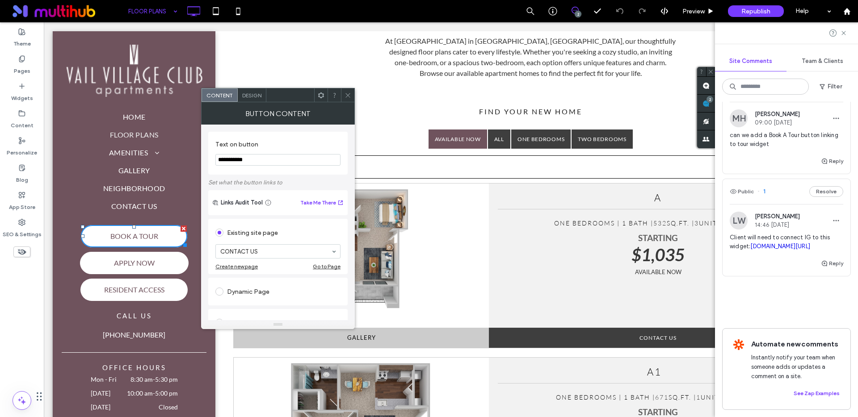
scroll to position [69, 0]
click at [346, 99] on span at bounding box center [348, 94] width 7 height 13
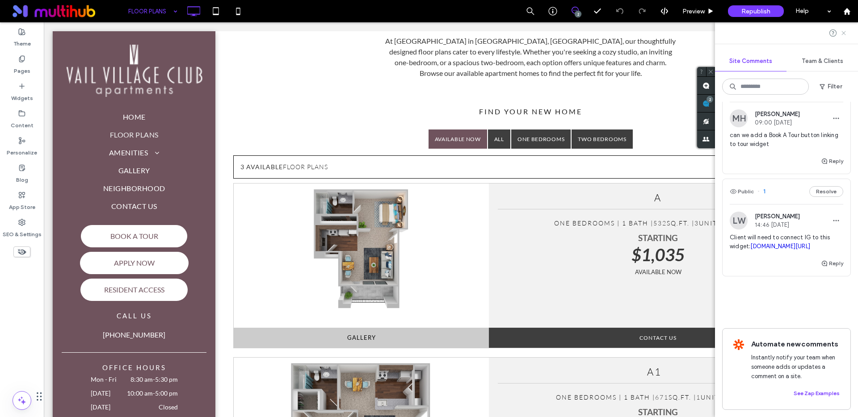
click at [845, 34] on use at bounding box center [843, 33] width 4 height 4
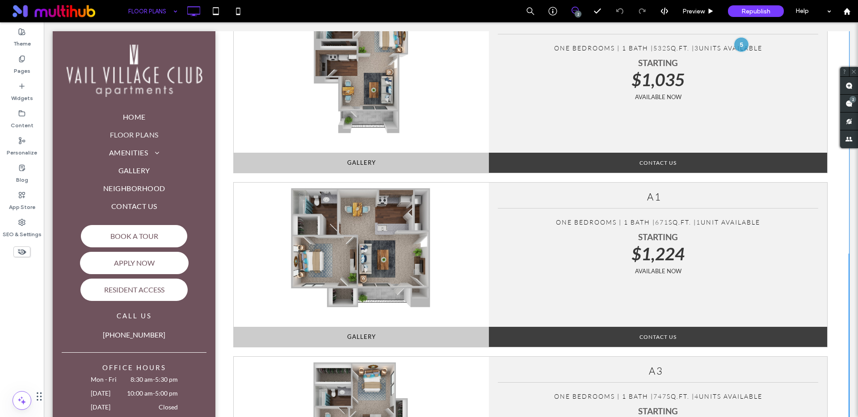
scroll to position [219, 0]
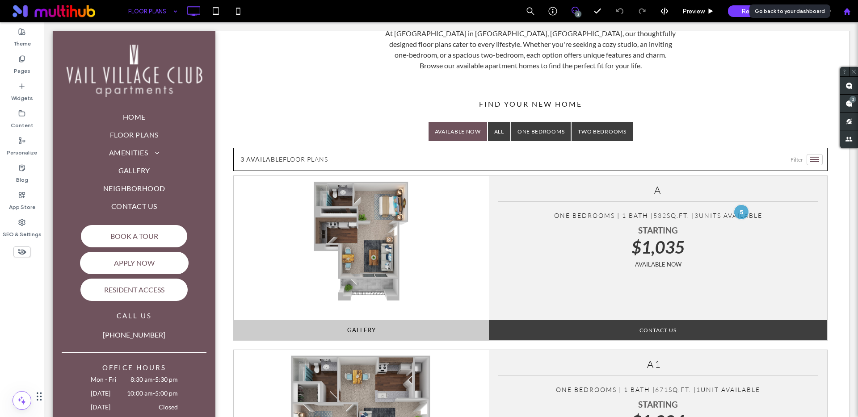
click at [844, 16] on div at bounding box center [847, 11] width 22 height 22
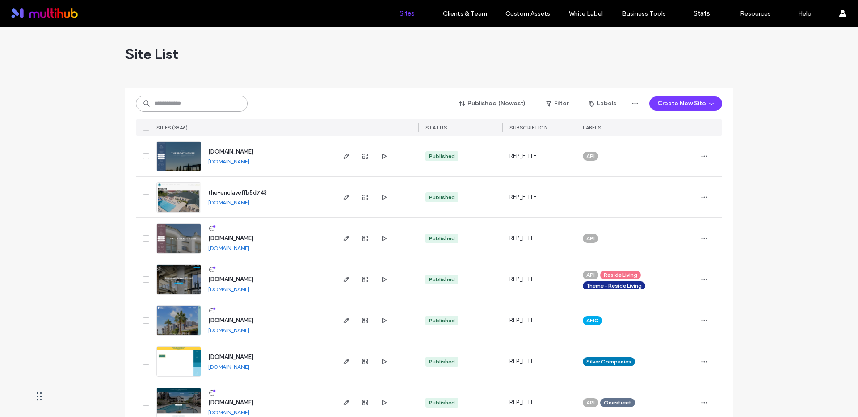
click at [178, 111] on input at bounding box center [192, 104] width 112 height 16
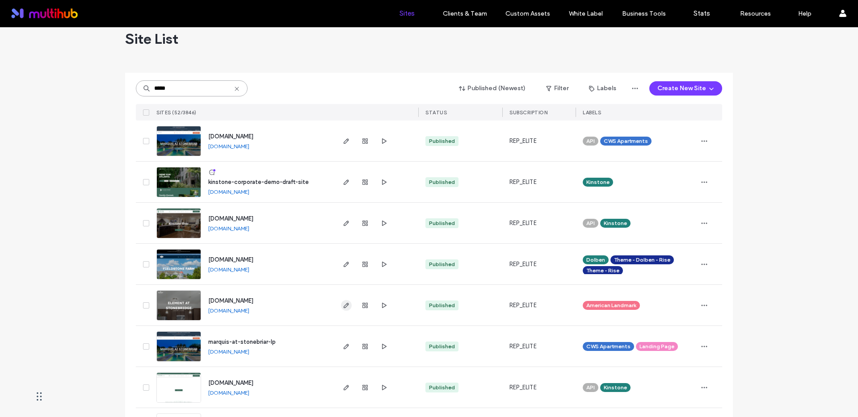
scroll to position [29, 0]
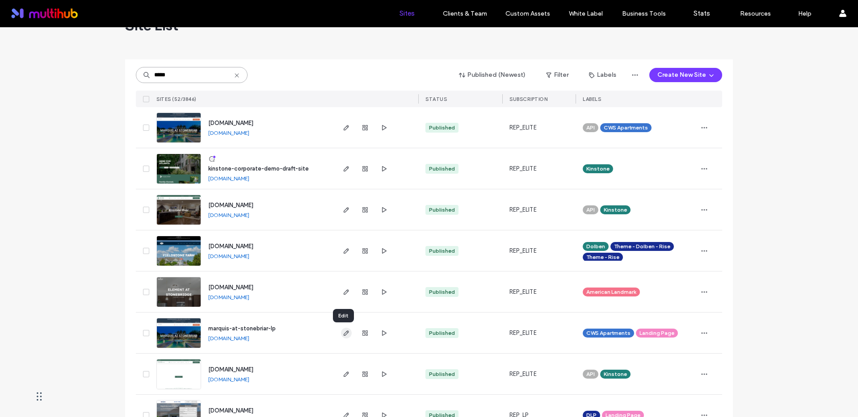
type input "*****"
click at [345, 336] on icon "button" at bounding box center [346, 333] width 7 height 7
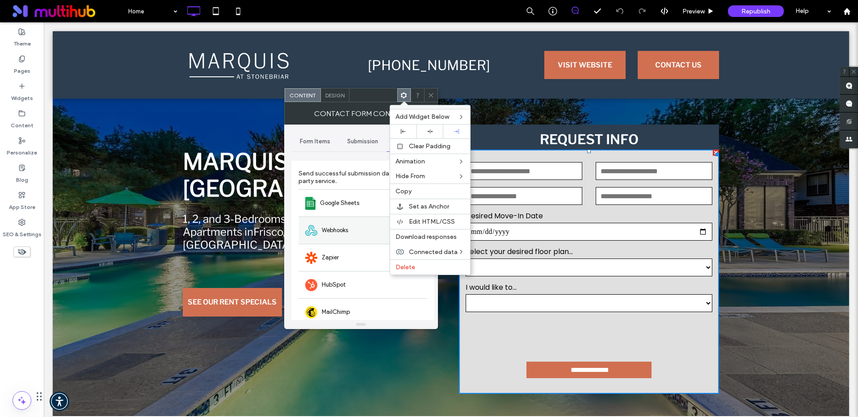
click at [359, 232] on div "Webhooks" at bounding box center [362, 230] width 129 height 27
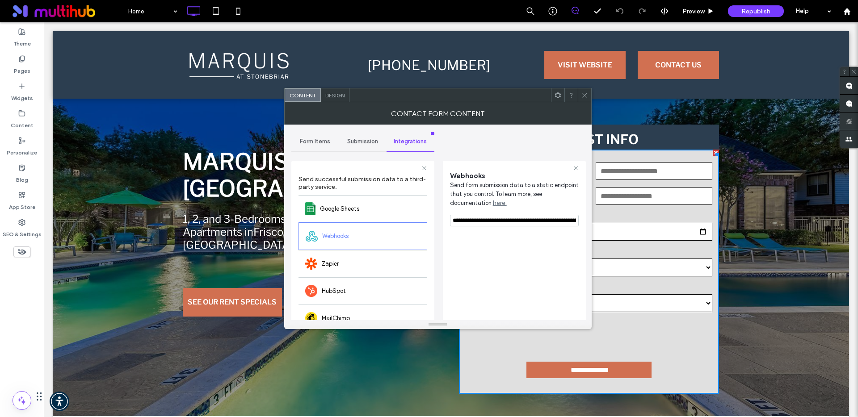
click at [555, 96] on use at bounding box center [558, 95] width 6 height 6
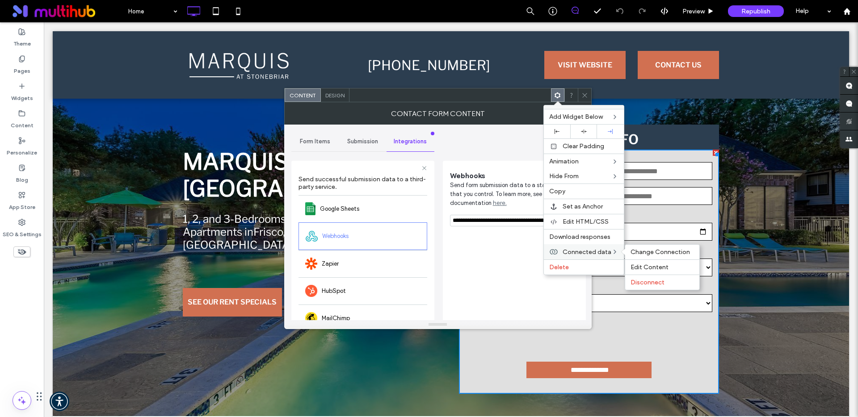
click at [580, 249] on span "Connected data" at bounding box center [587, 252] width 49 height 8
click at [652, 251] on span "Change Connection" at bounding box center [659, 252] width 59 height 8
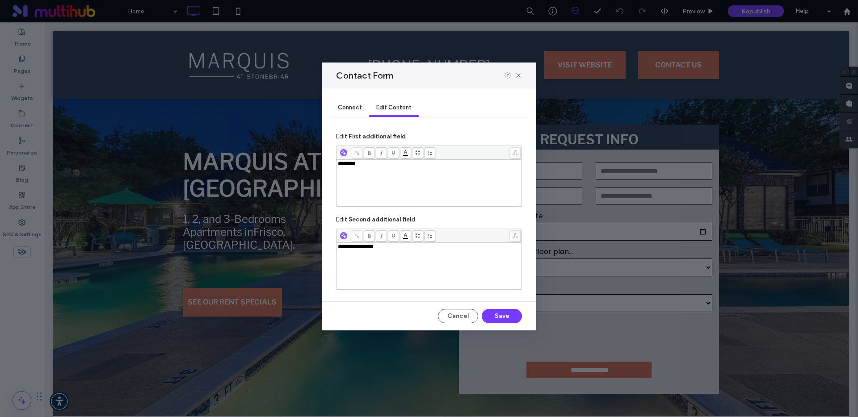
click at [417, 177] on div "********" at bounding box center [429, 183] width 183 height 45
click at [346, 105] on span "Connect" at bounding box center [350, 107] width 24 height 7
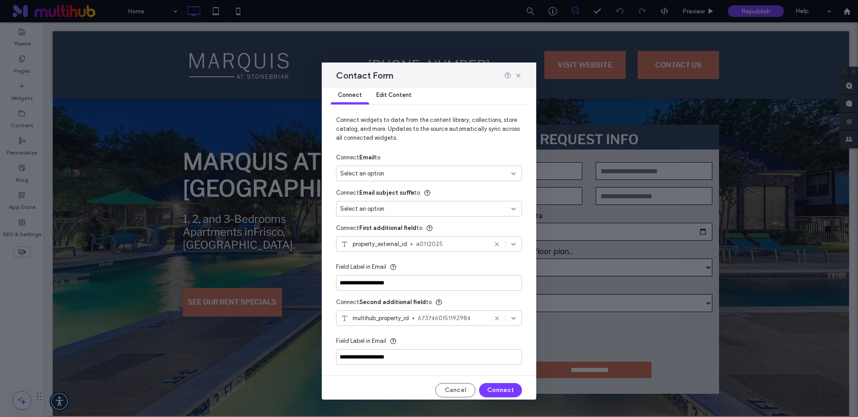
scroll to position [17, 0]
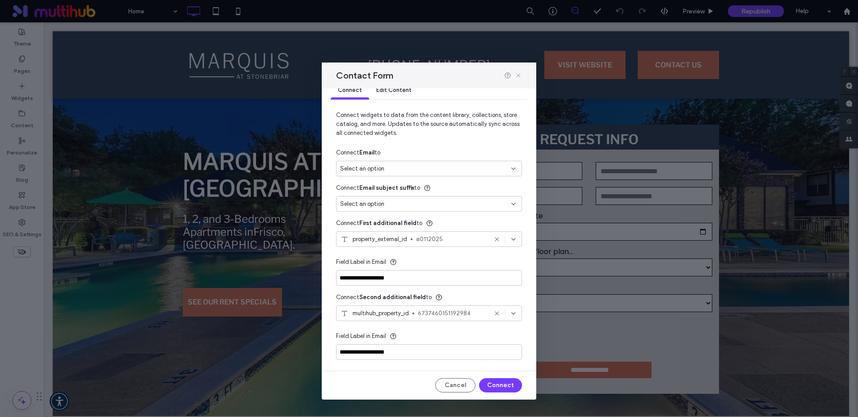
click at [519, 74] on use at bounding box center [518, 76] width 4 height 4
